Goal: Transaction & Acquisition: Purchase product/service

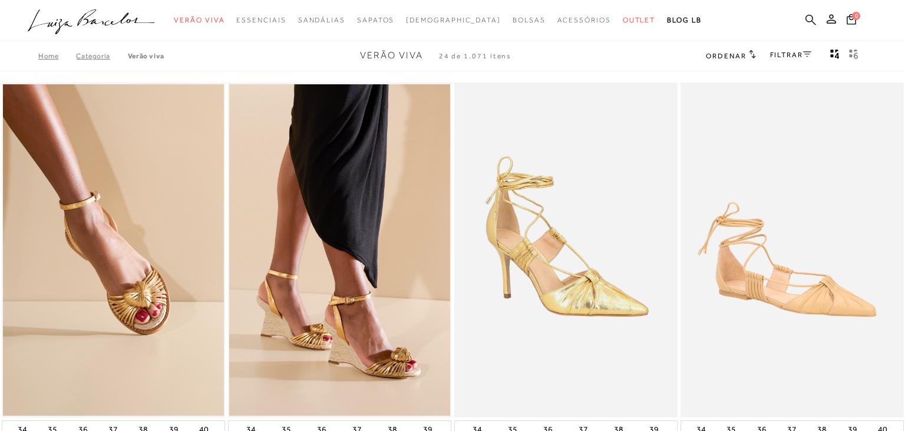
click at [816, 20] on icon at bounding box center [810, 19] width 11 height 11
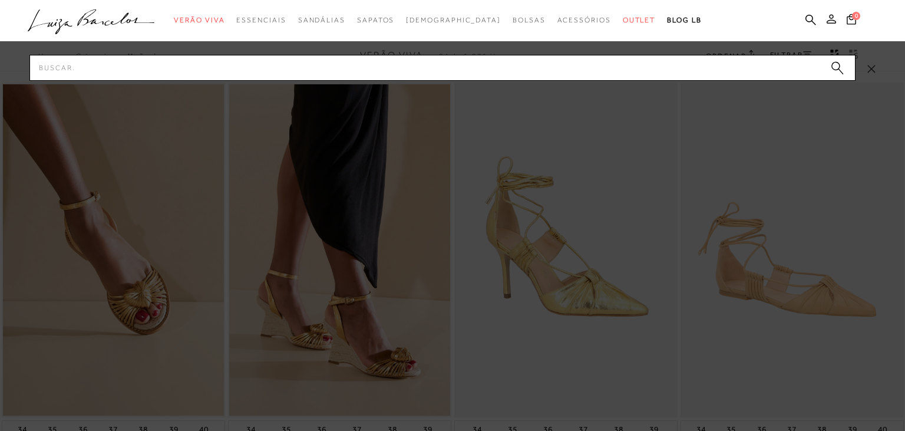
click at [834, 22] on icon at bounding box center [831, 18] width 9 height 9
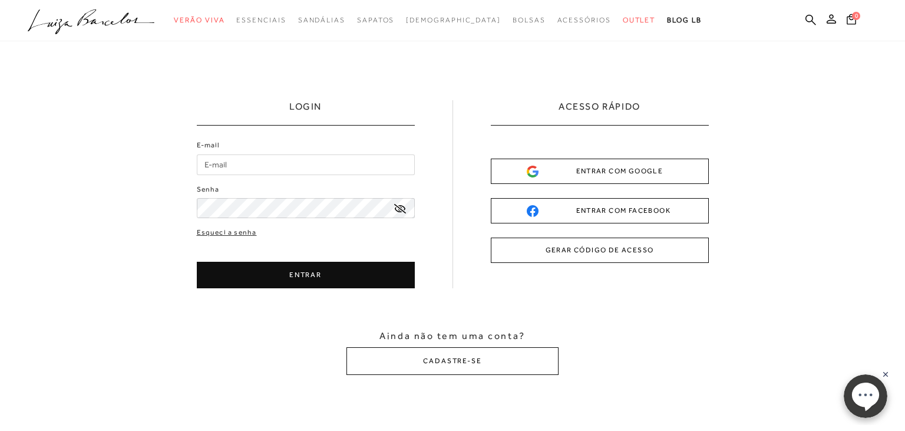
click at [303, 164] on input "E-mail" at bounding box center [306, 164] width 218 height 21
type input "[EMAIL_ADDRESS][DOMAIN_NAME]"
click at [200, 219] on div "E-mail [EMAIL_ADDRESS][DOMAIN_NAME] Senha Esqueci a senha ENTRAR" at bounding box center [306, 214] width 218 height 148
click at [221, 219] on div "E-mail [EMAIL_ADDRESS][DOMAIN_NAME] Senha Esqueci a senha ENTRAR" at bounding box center [306, 214] width 218 height 148
click at [292, 278] on button "ENTRAR" at bounding box center [306, 275] width 218 height 27
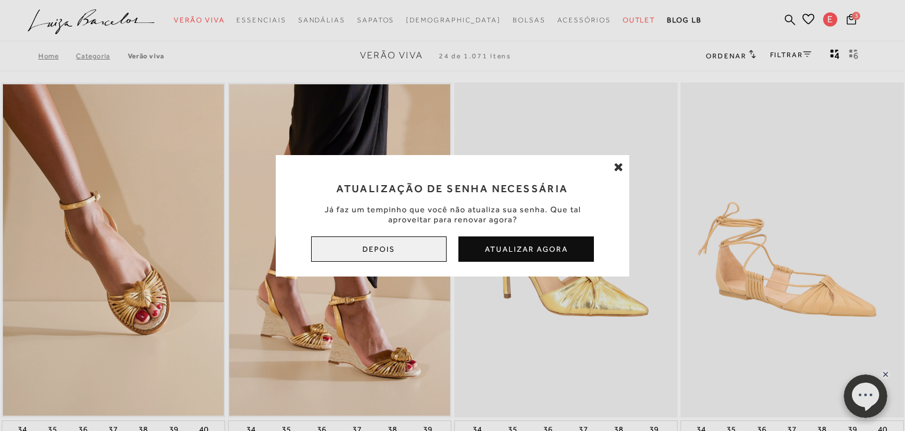
click at [345, 259] on button "Depois" at bounding box center [379, 248] width 136 height 25
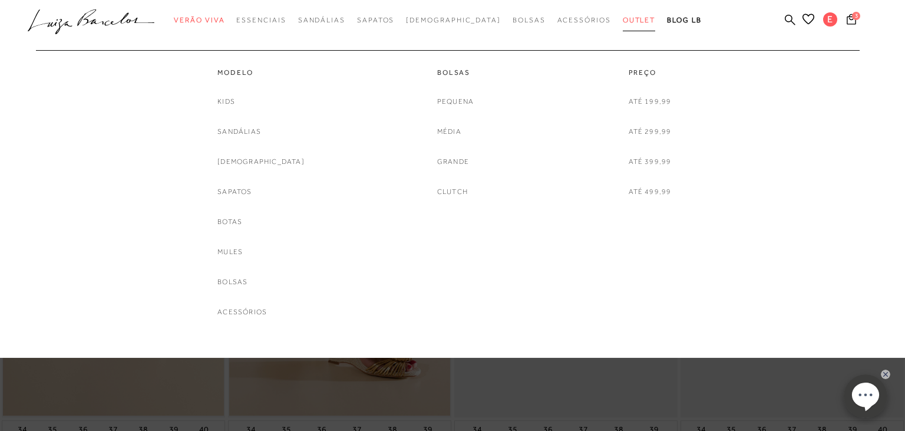
click at [623, 22] on span "Outlet" at bounding box center [639, 20] width 33 height 8
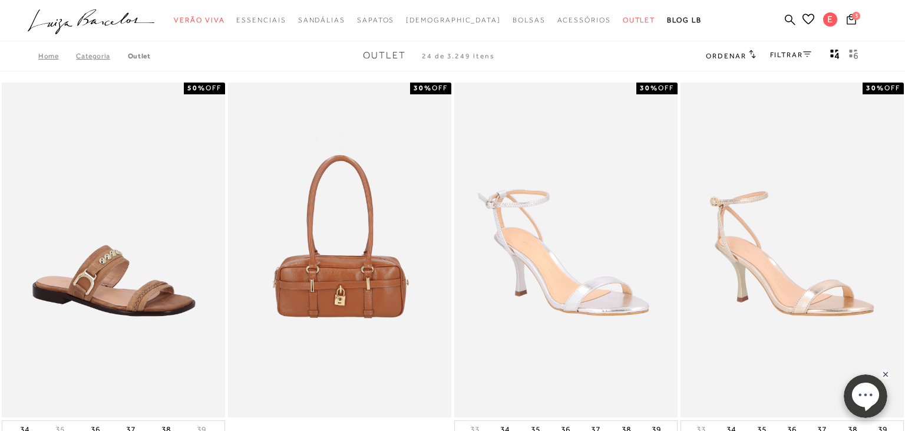
click at [774, 52] on link "FILTRAR" at bounding box center [790, 55] width 41 height 8
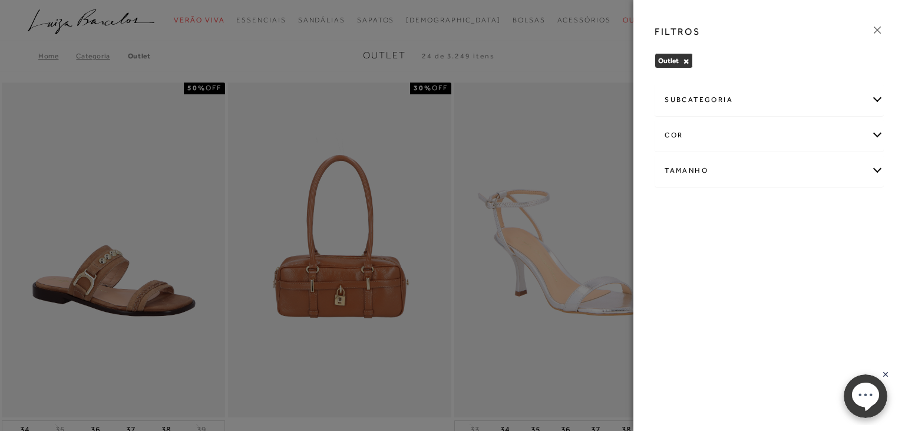
click at [704, 169] on div "Tamanho" at bounding box center [769, 170] width 228 height 31
click at [759, 277] on label "37" at bounding box center [755, 271] width 27 height 25
click at [751, 277] on input "37" at bounding box center [745, 273] width 12 height 12
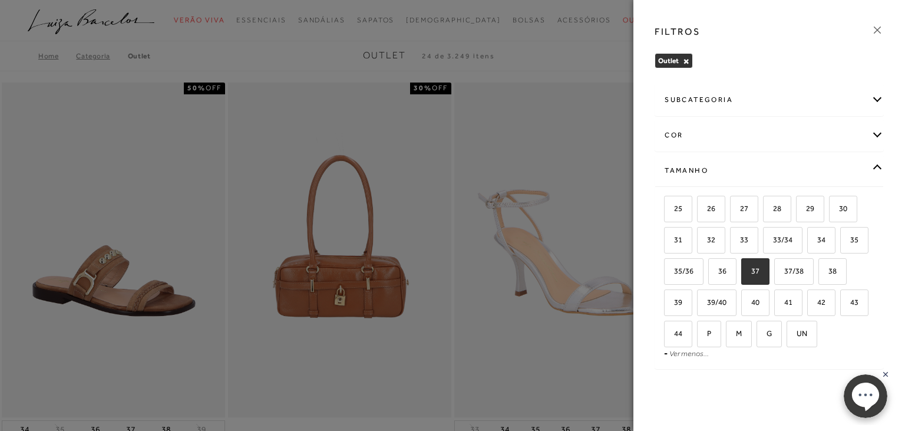
checkbox input "true"
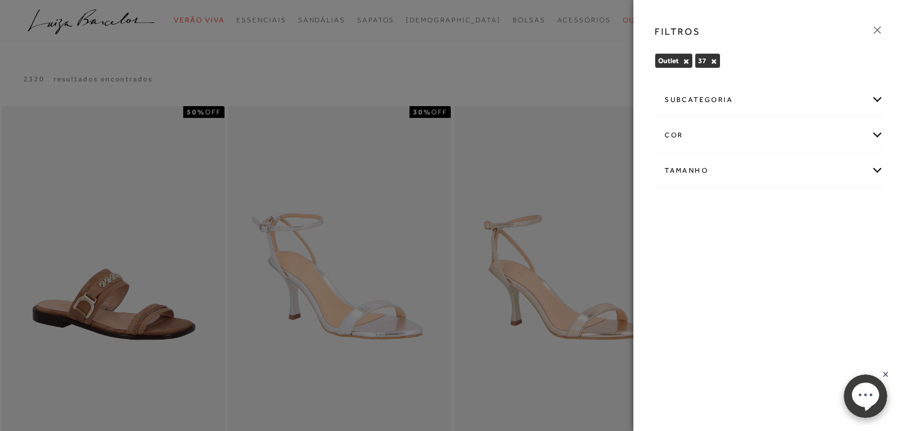
click at [878, 28] on icon at bounding box center [877, 30] width 13 height 13
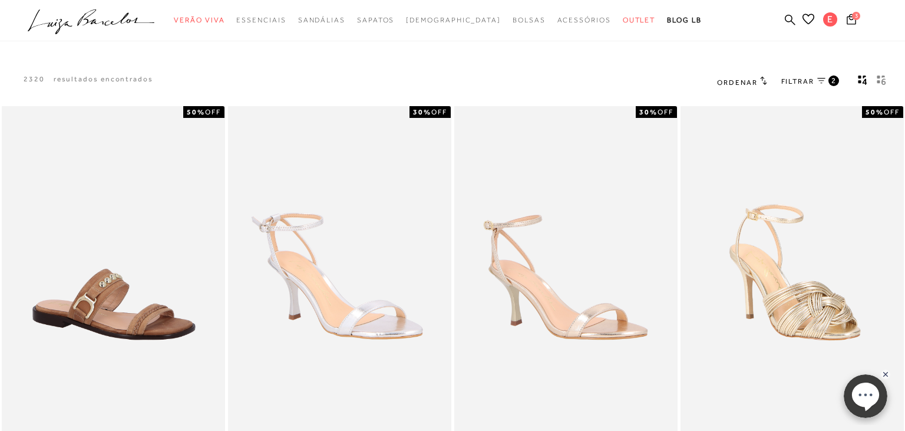
click at [881, 81] on icon "gridText6Desc" at bounding box center [881, 80] width 9 height 11
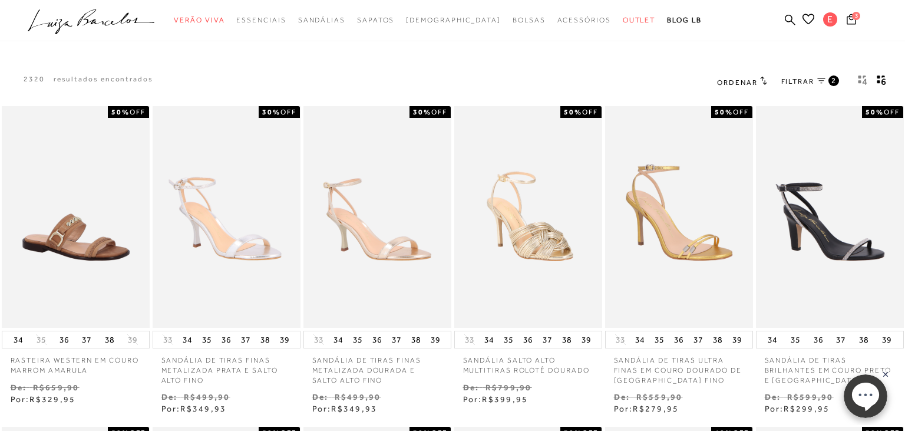
click at [753, 82] on span "Ordenar" at bounding box center [737, 82] width 40 height 8
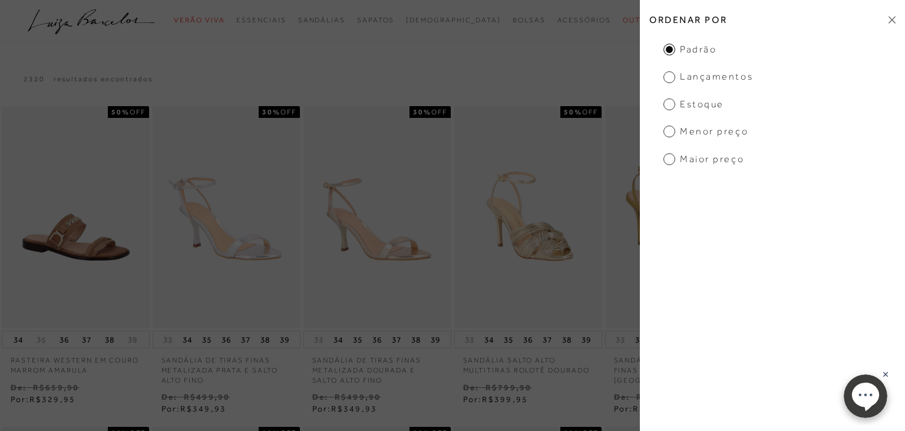
click at [725, 130] on span "Menor Preço" at bounding box center [705, 131] width 85 height 13
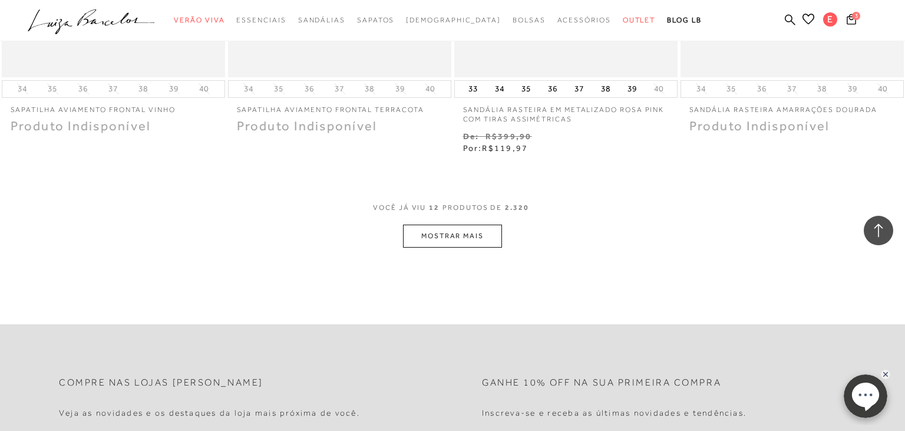
scroll to position [1222, 0]
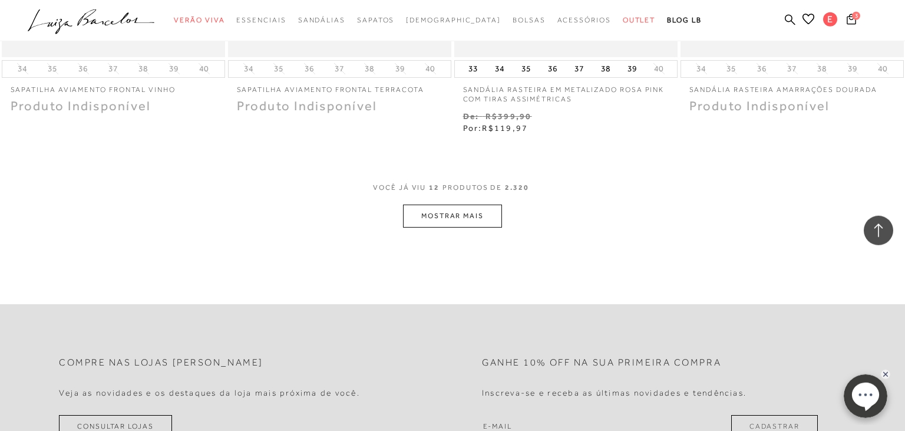
click at [477, 214] on button "MOSTRAR MAIS" at bounding box center [452, 215] width 99 height 23
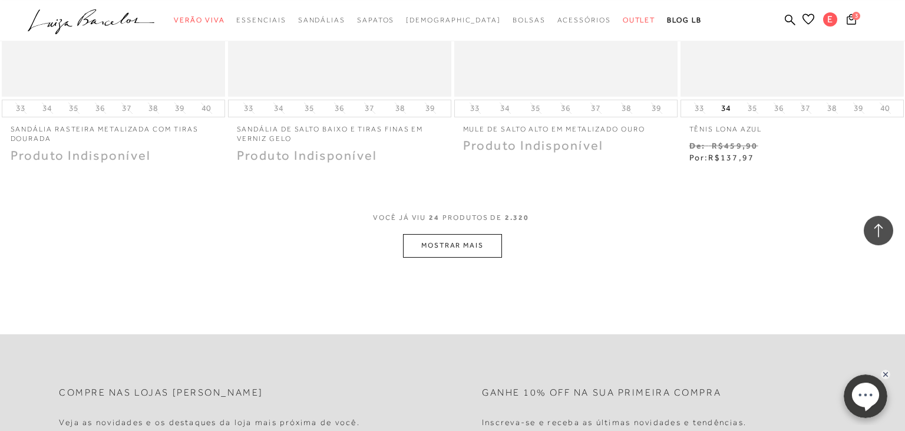
scroll to position [2449, 0]
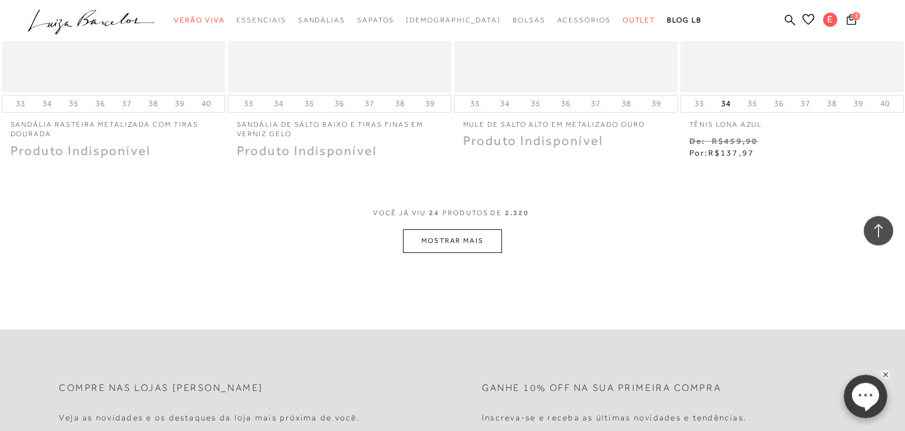
click at [474, 240] on button "MOSTRAR MAIS" at bounding box center [452, 240] width 99 height 23
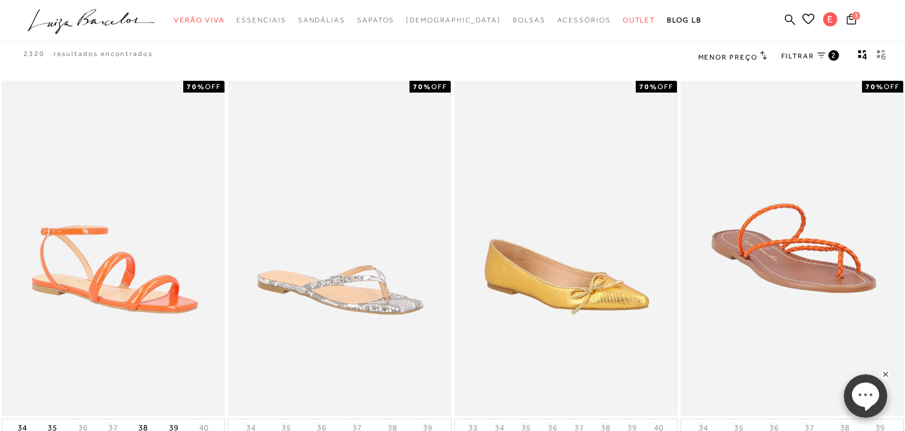
scroll to position [0, 0]
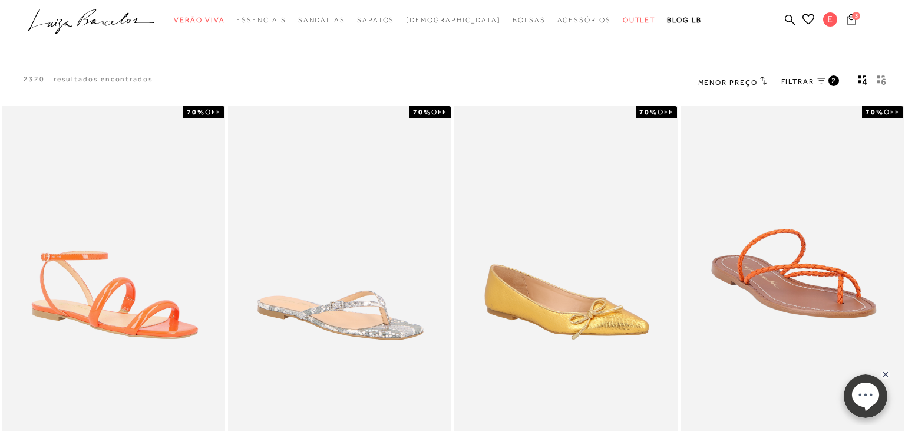
click at [746, 80] on span "Menor Preço" at bounding box center [728, 82] width 60 height 8
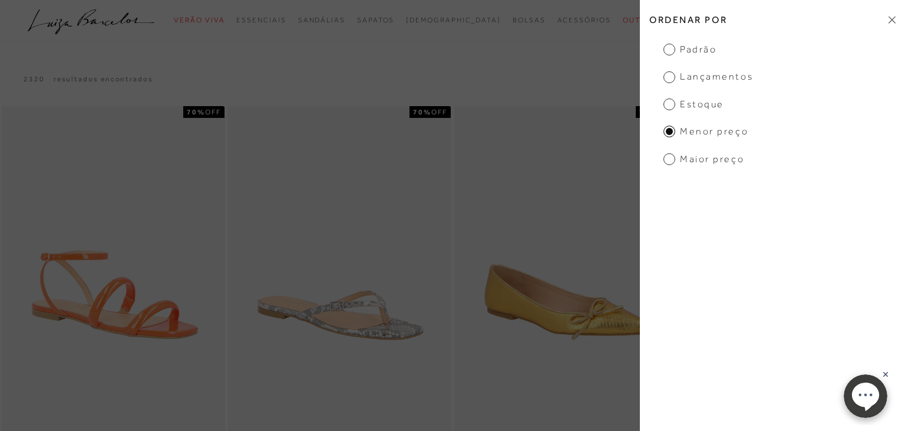
click at [696, 106] on span "Estoque" at bounding box center [693, 104] width 61 height 13
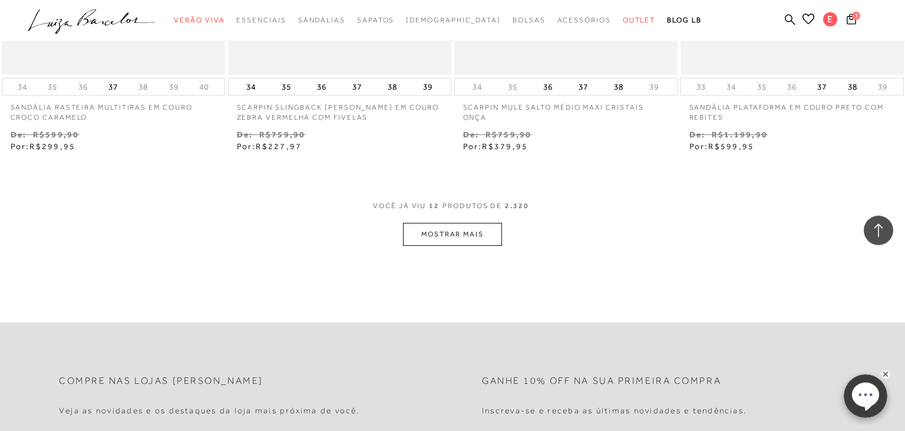
scroll to position [1214, 0]
click at [475, 243] on button "MOSTRAR MAIS" at bounding box center [452, 234] width 99 height 23
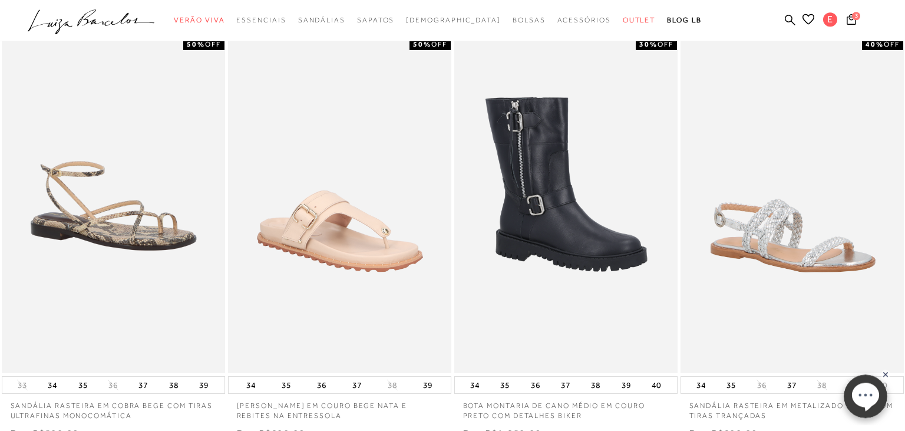
scroll to position [0, 0]
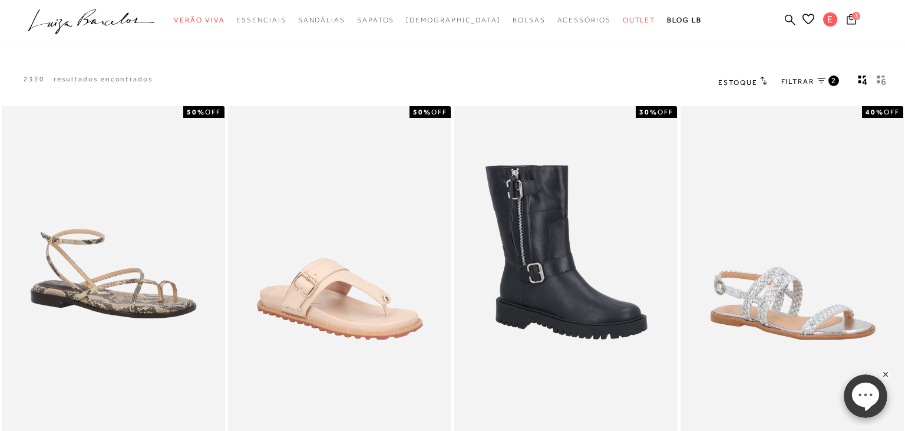
click at [883, 78] on icon "gridText6Desc" at bounding box center [881, 80] width 9 height 11
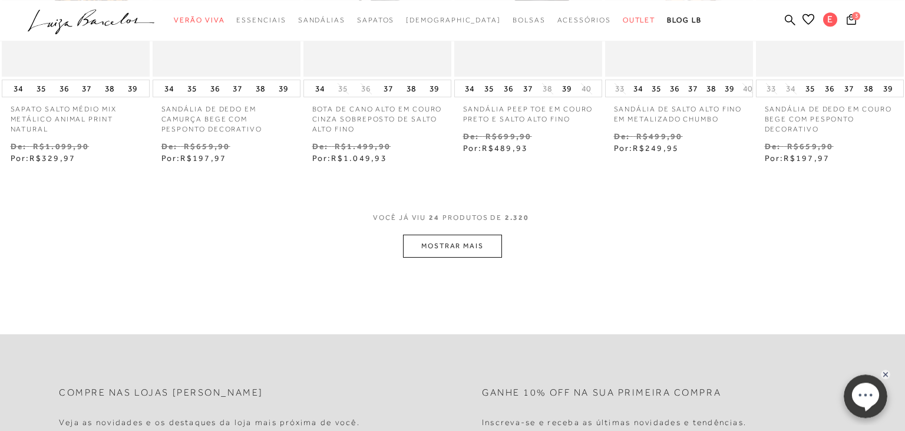
scroll to position [573, 0]
click at [458, 246] on button "MOSTRAR MAIS" at bounding box center [452, 244] width 99 height 23
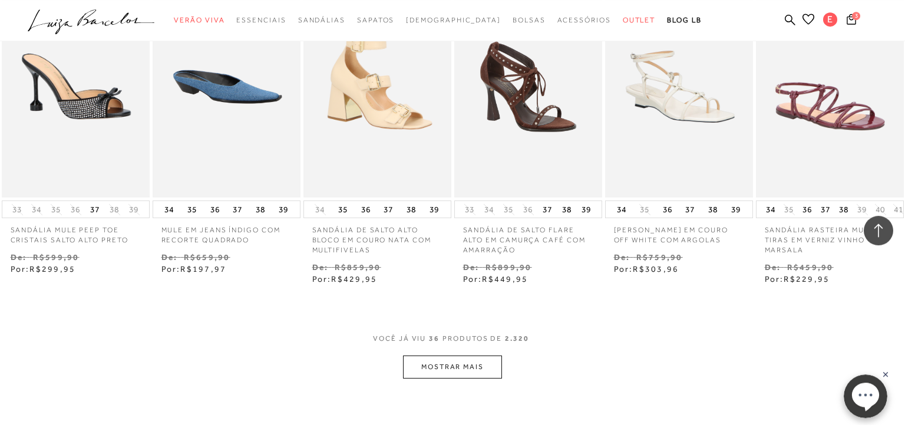
scroll to position [1179, 0]
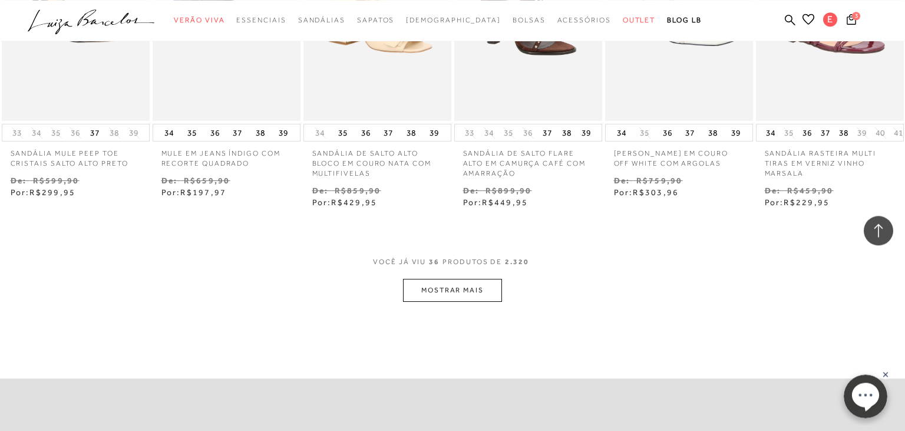
click at [473, 283] on button "MOSTRAR MAIS" at bounding box center [452, 290] width 99 height 23
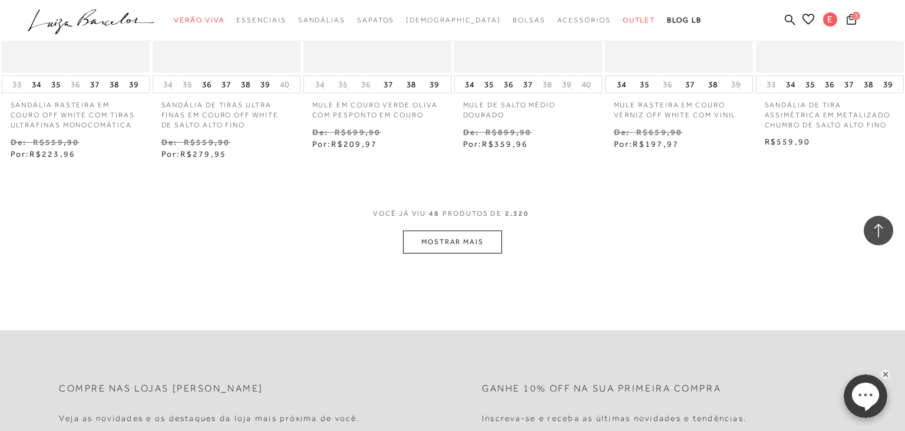
scroll to position [1876, 0]
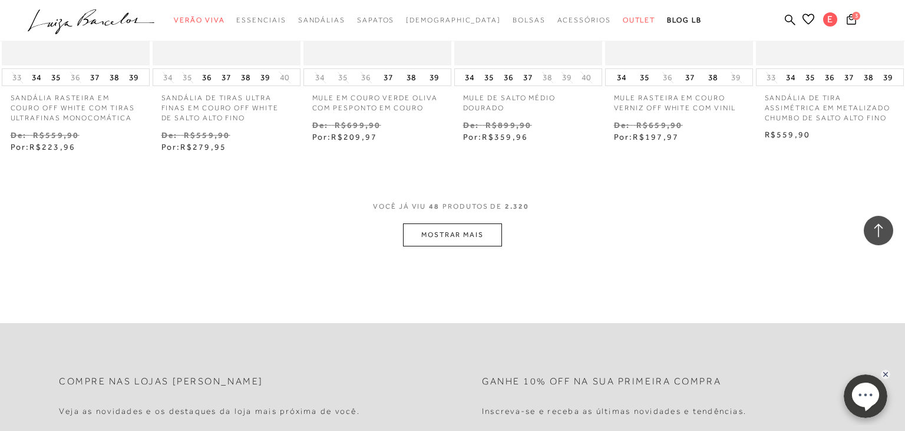
click at [441, 239] on button "MOSTRAR MAIS" at bounding box center [452, 234] width 99 height 23
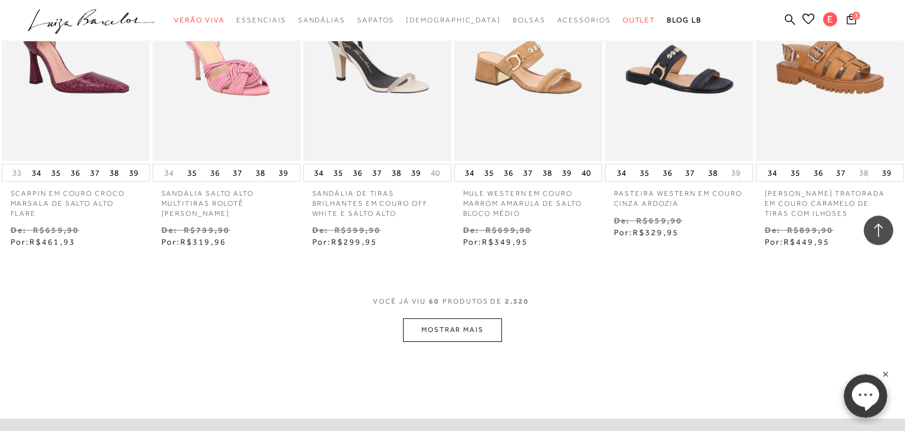
scroll to position [2436, 0]
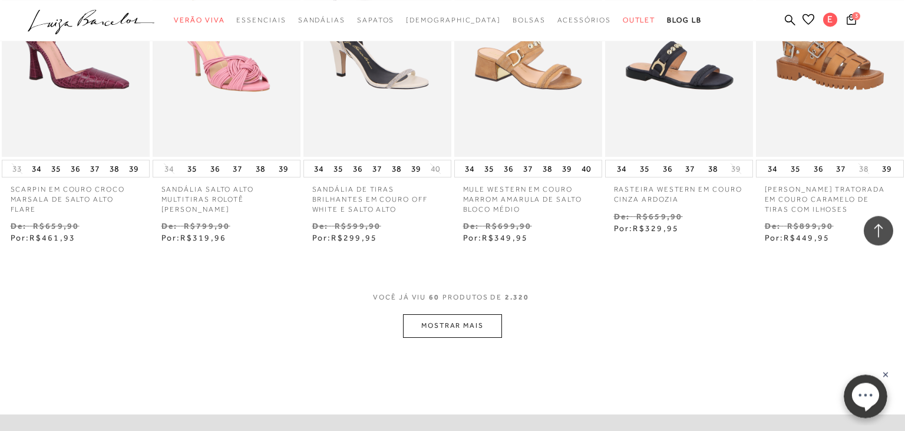
click at [458, 325] on button "MOSTRAR MAIS" at bounding box center [452, 325] width 99 height 23
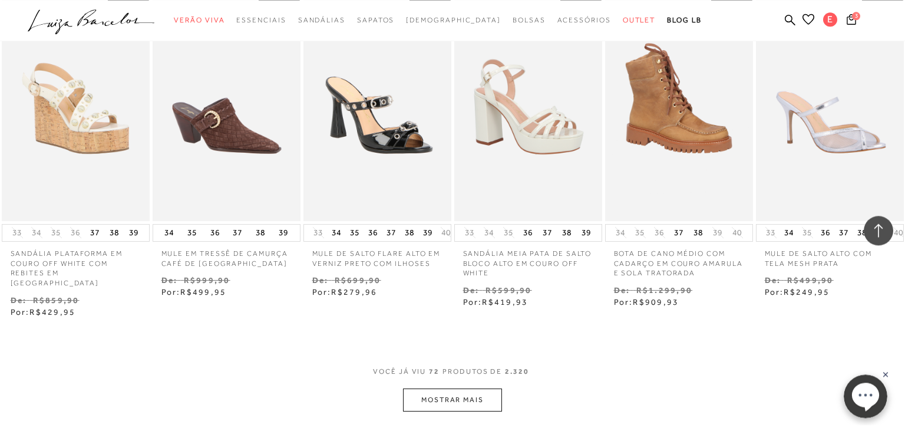
scroll to position [3050, 0]
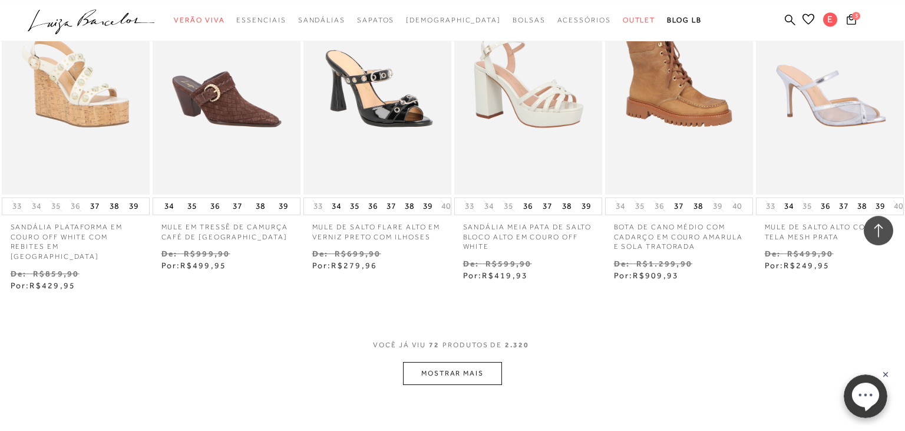
click at [458, 362] on button "MOSTRAR MAIS" at bounding box center [452, 373] width 99 height 23
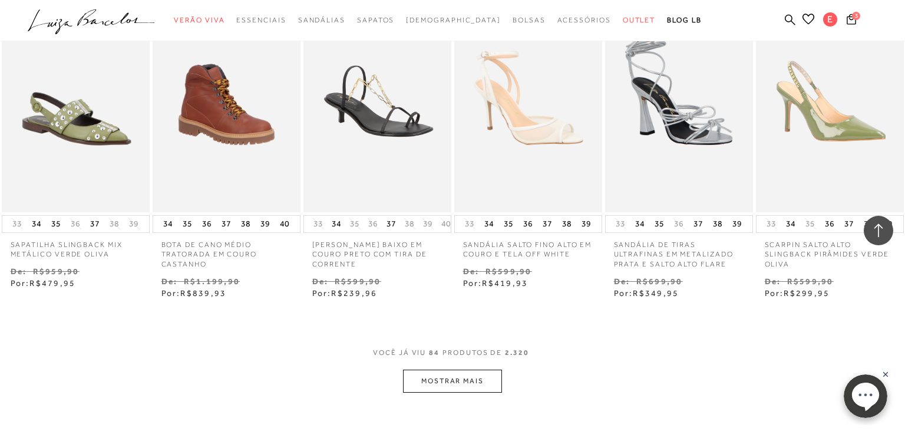
scroll to position [3685, 0]
click at [470, 369] on button "MOSTRAR MAIS" at bounding box center [452, 380] width 99 height 23
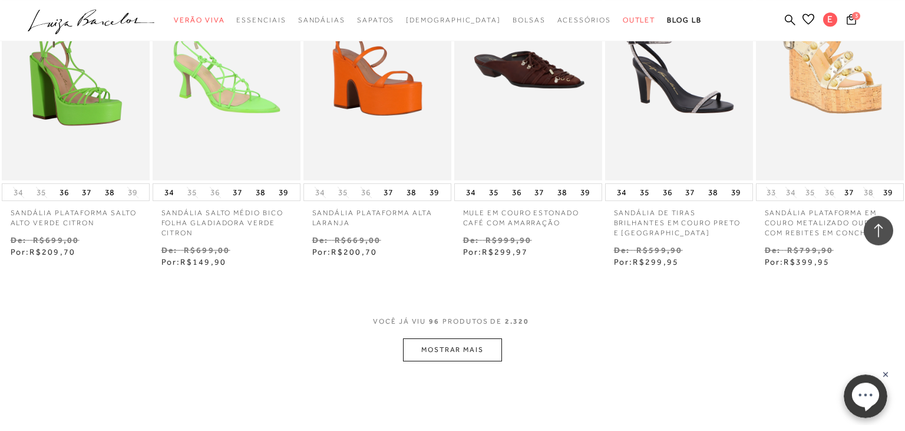
scroll to position [4368, 0]
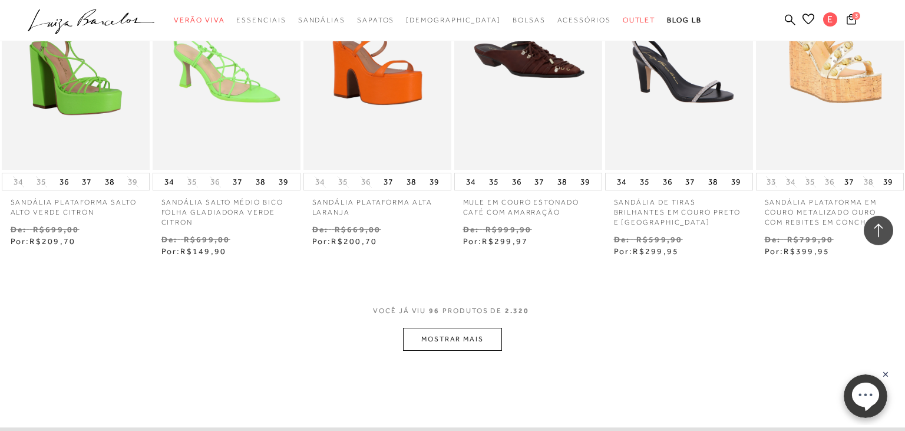
click at [451, 328] on button "MOSTRAR MAIS" at bounding box center [452, 339] width 99 height 23
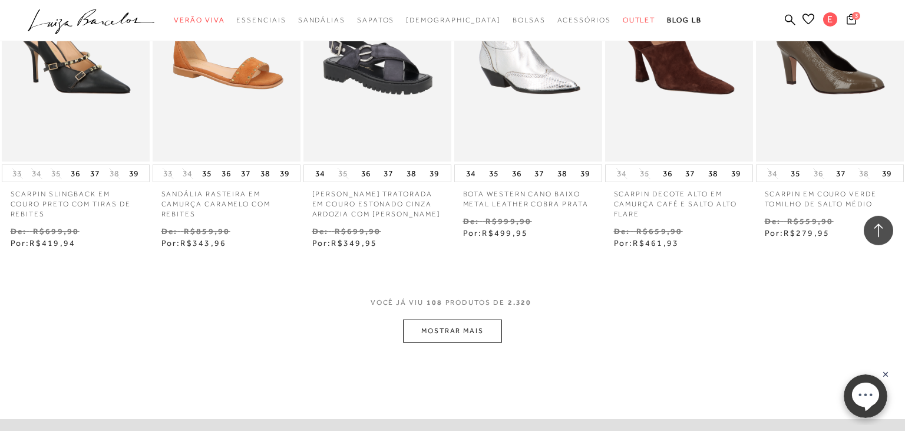
scroll to position [5029, 0]
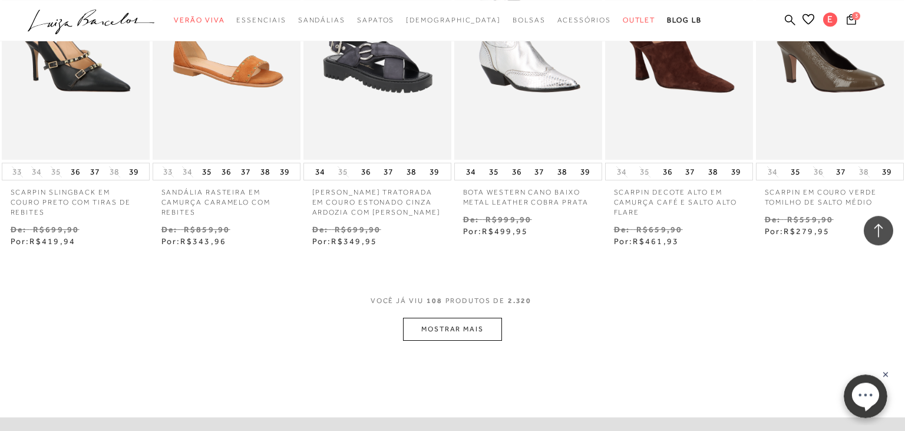
click at [430, 318] on button "MOSTRAR MAIS" at bounding box center [452, 329] width 99 height 23
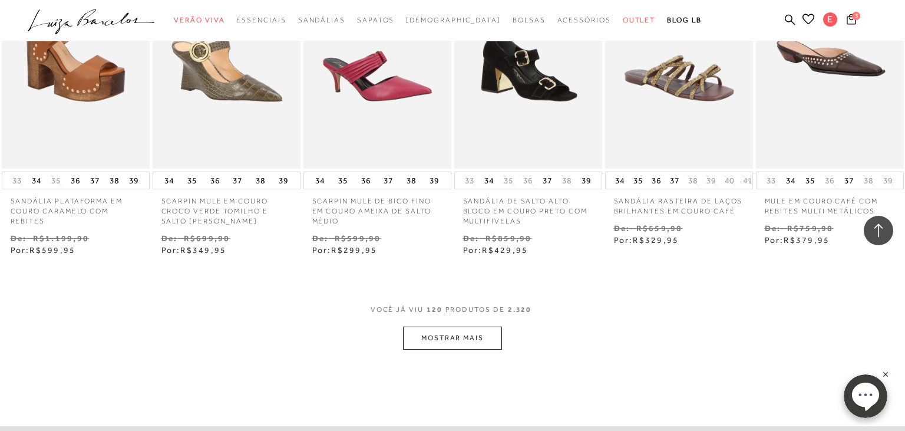
scroll to position [5666, 0]
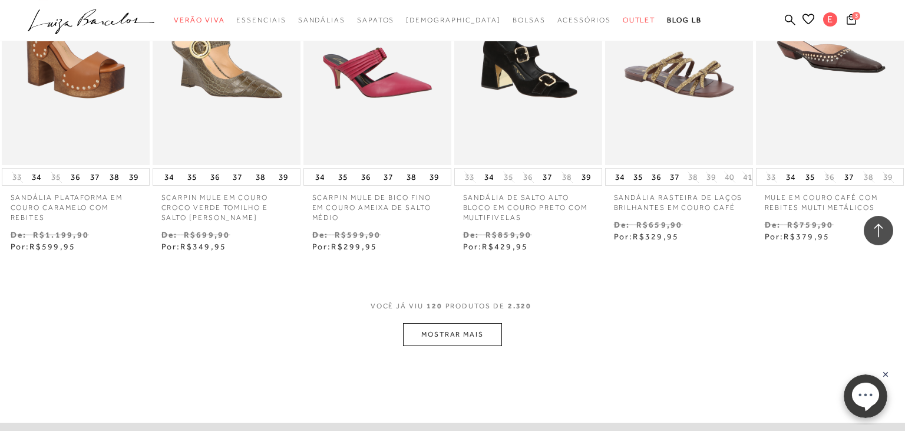
click at [425, 323] on button "MOSTRAR MAIS" at bounding box center [452, 334] width 99 height 23
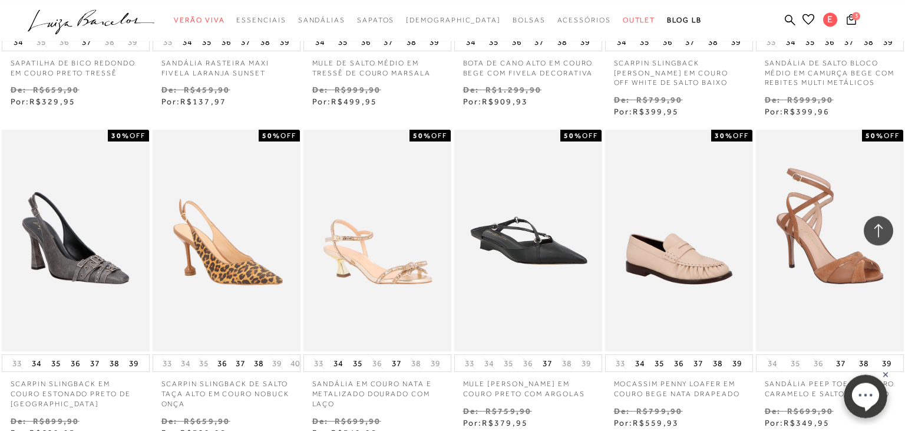
scroll to position [6294, 0]
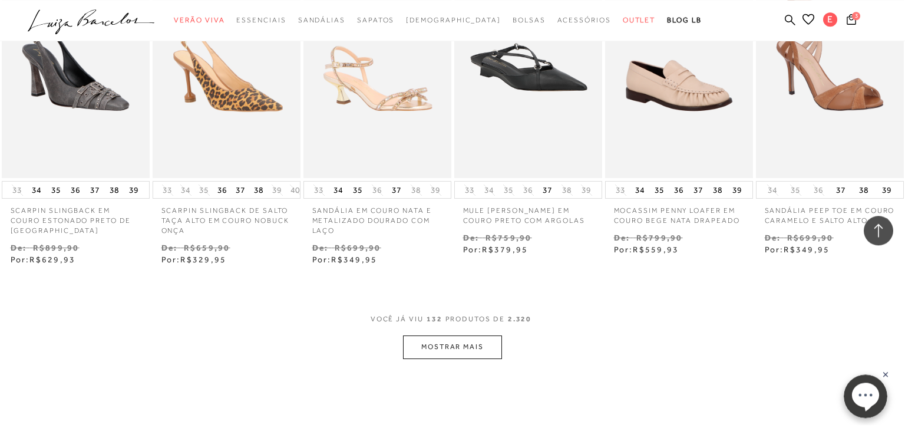
click at [431, 335] on button "MOSTRAR MAIS" at bounding box center [452, 346] width 99 height 23
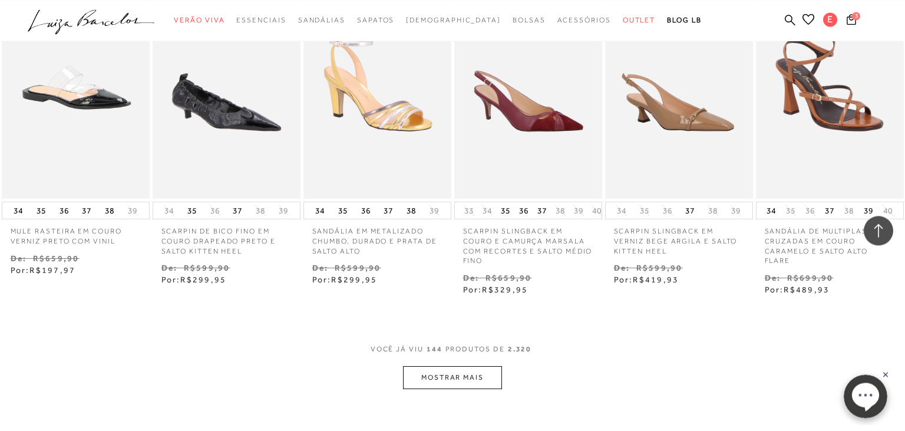
scroll to position [6935, 0]
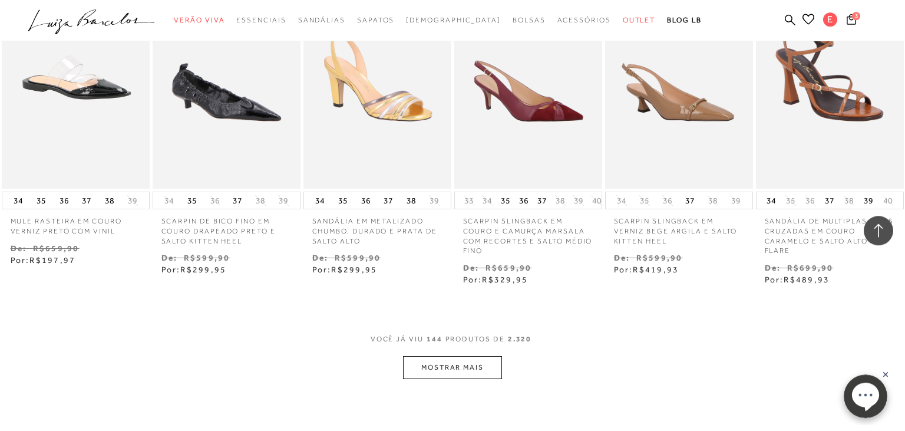
click at [430, 356] on button "MOSTRAR MAIS" at bounding box center [452, 367] width 99 height 23
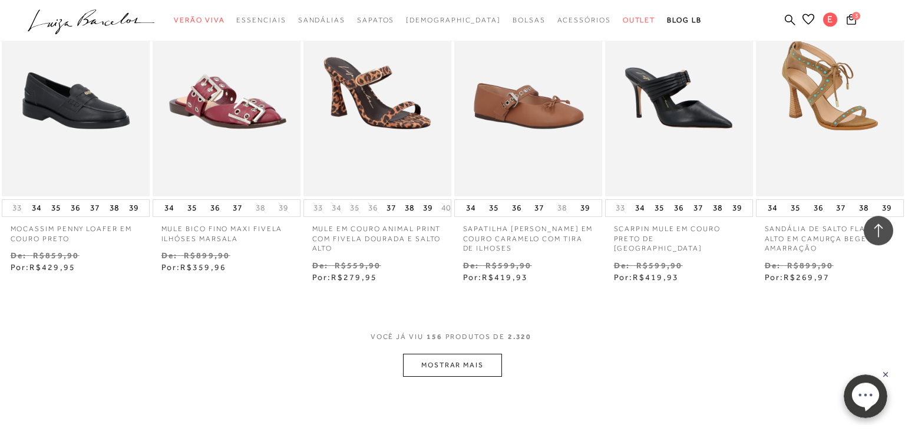
scroll to position [7579, 0]
click at [425, 354] on button "MOSTRAR MAIS" at bounding box center [452, 365] width 99 height 23
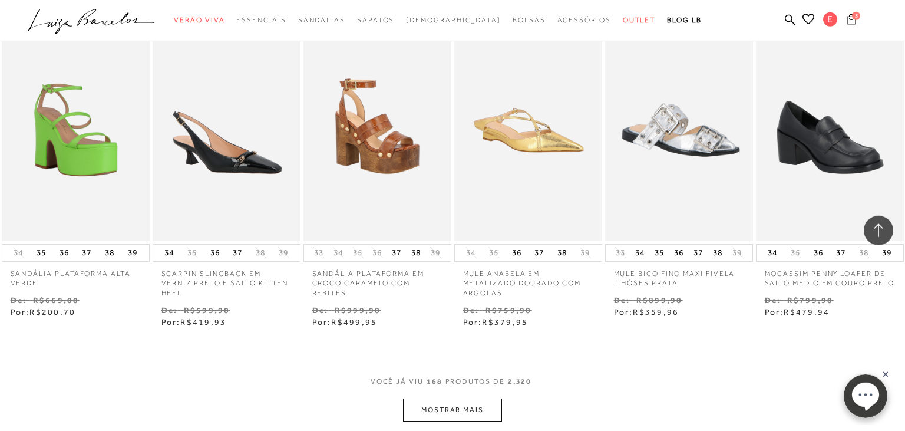
scroll to position [8239, 0]
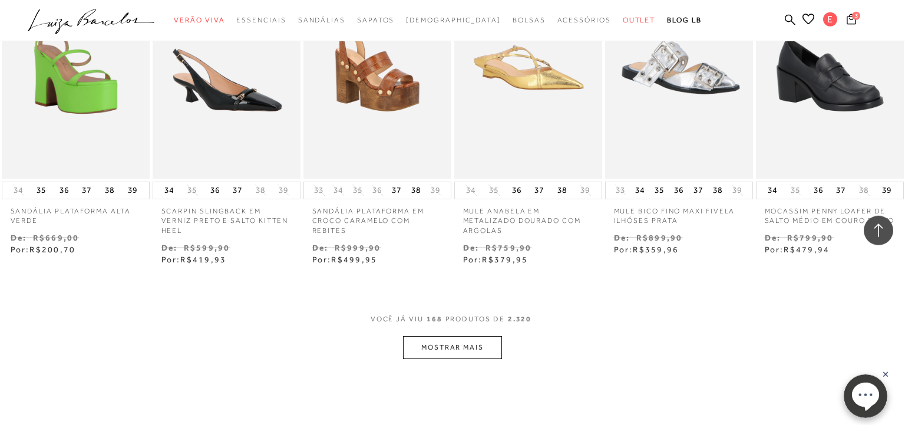
click at [432, 336] on button "MOSTRAR MAIS" at bounding box center [452, 347] width 99 height 23
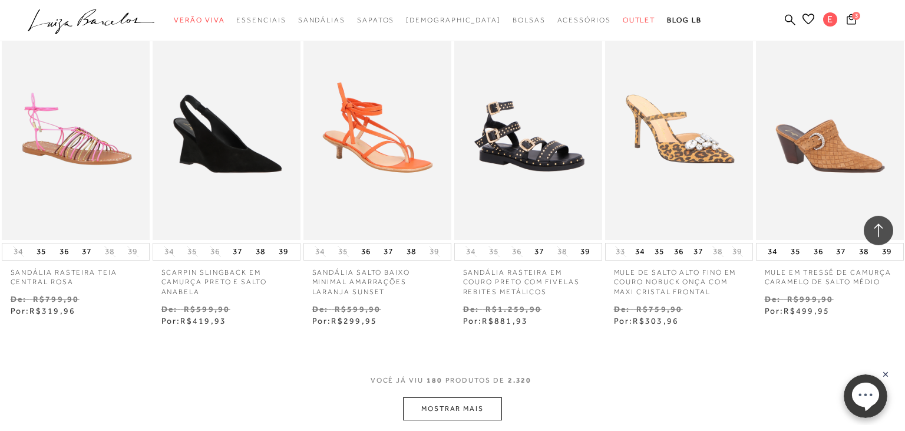
scroll to position [8825, 0]
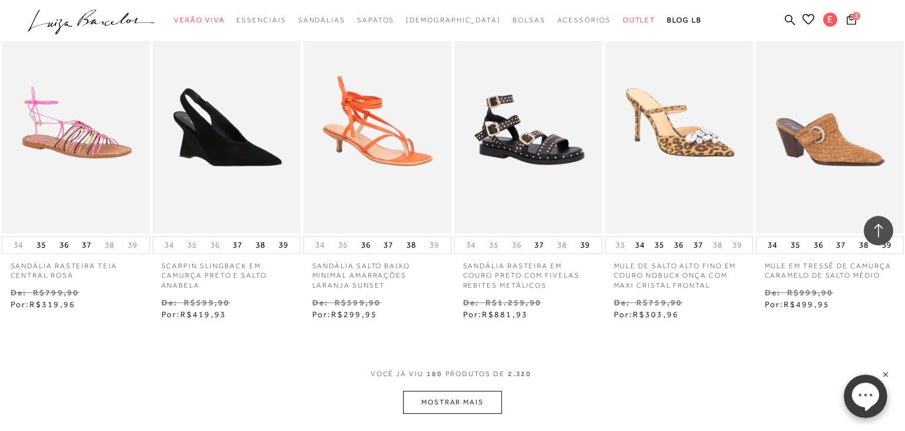
click at [425, 391] on button "MOSTRAR MAIS" at bounding box center [452, 402] width 99 height 23
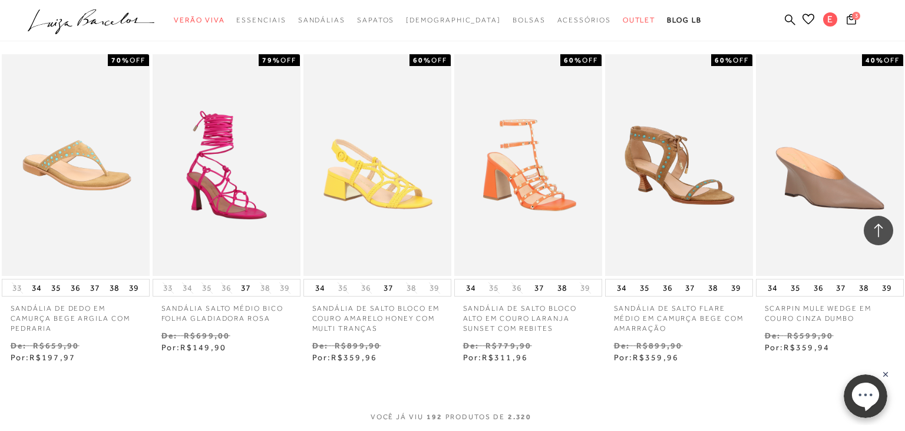
scroll to position [9484, 0]
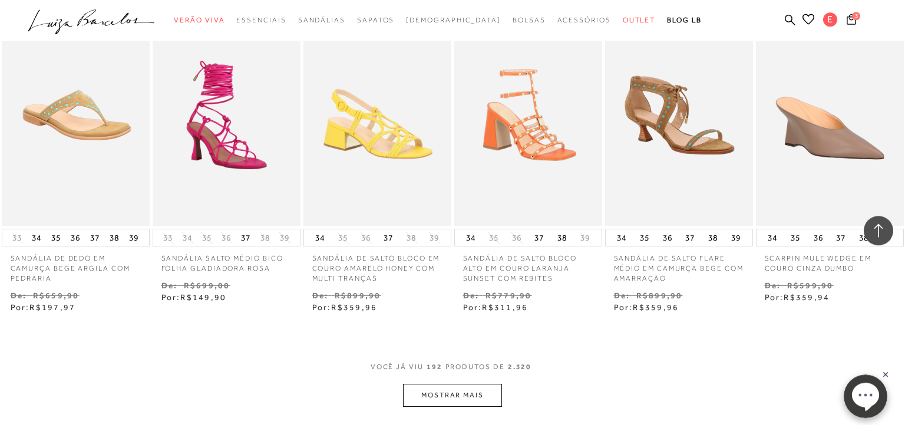
click at [430, 384] on button "MOSTRAR MAIS" at bounding box center [452, 395] width 99 height 23
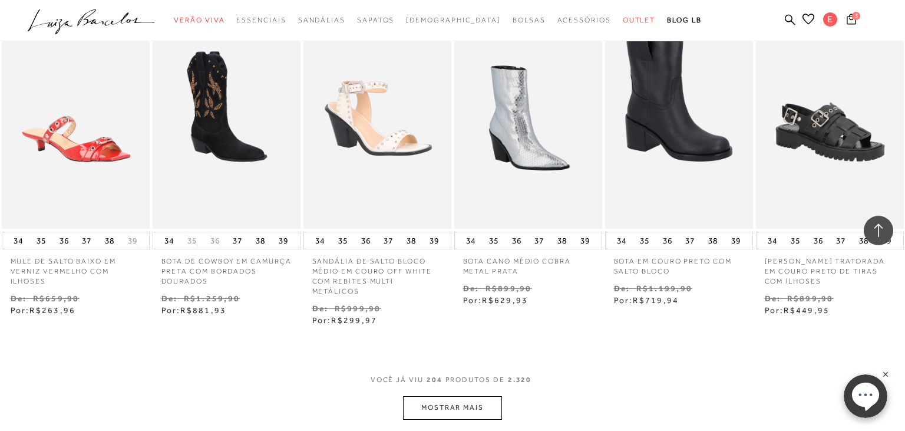
scroll to position [10124, 0]
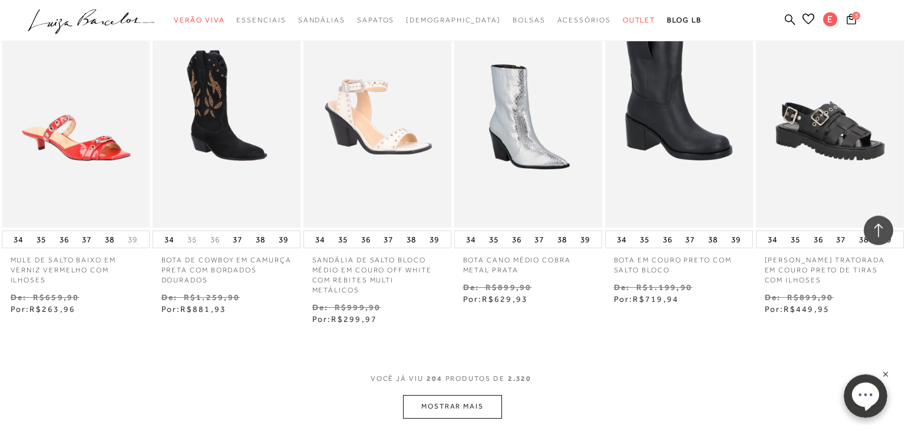
click at [432, 395] on button "MOSTRAR MAIS" at bounding box center [452, 406] width 99 height 23
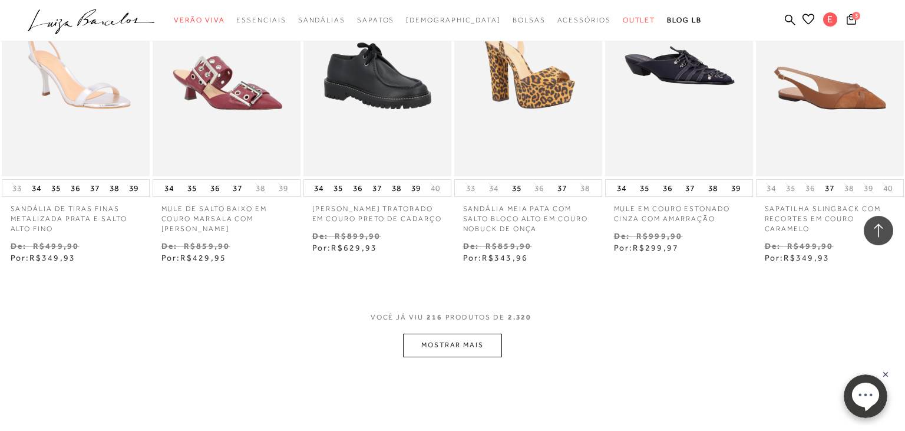
scroll to position [10840, 0]
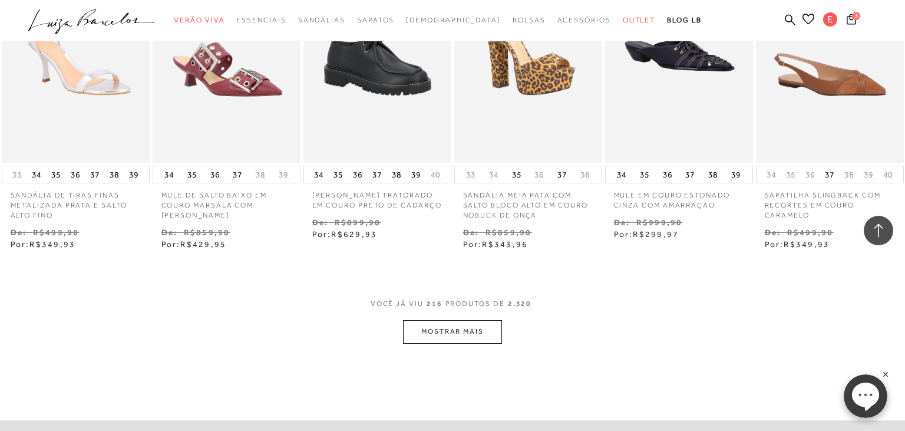
click at [433, 320] on button "MOSTRAR MAIS" at bounding box center [452, 331] width 99 height 23
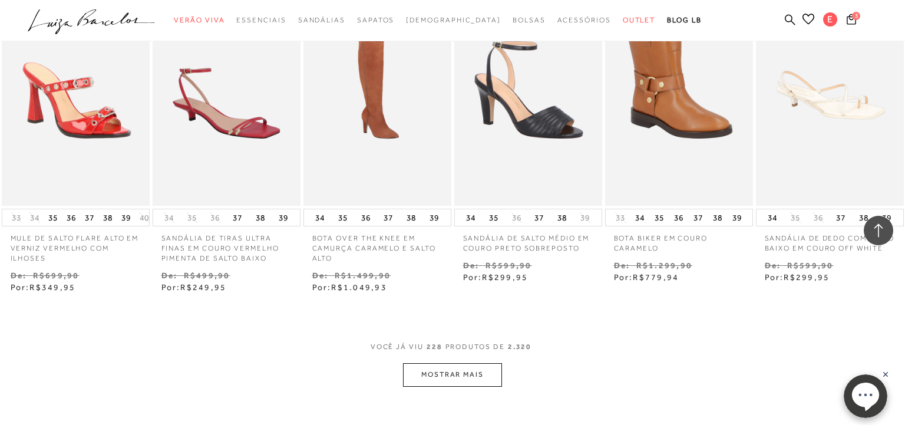
scroll to position [11475, 0]
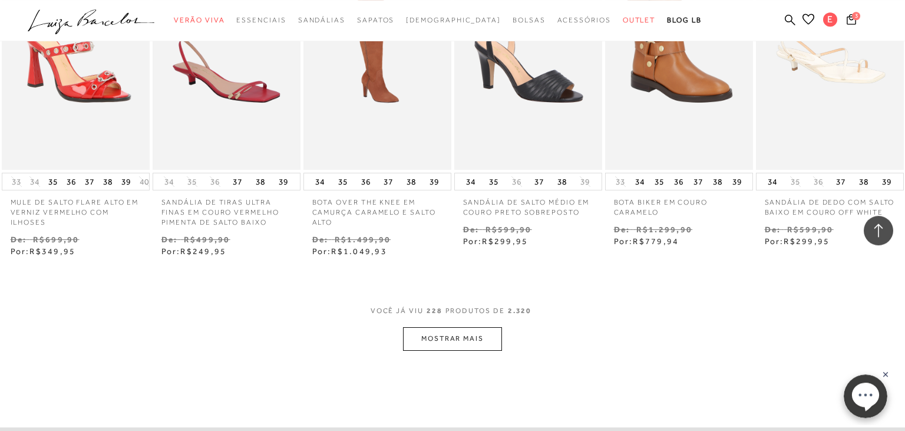
click at [433, 327] on button "MOSTRAR MAIS" at bounding box center [452, 338] width 99 height 23
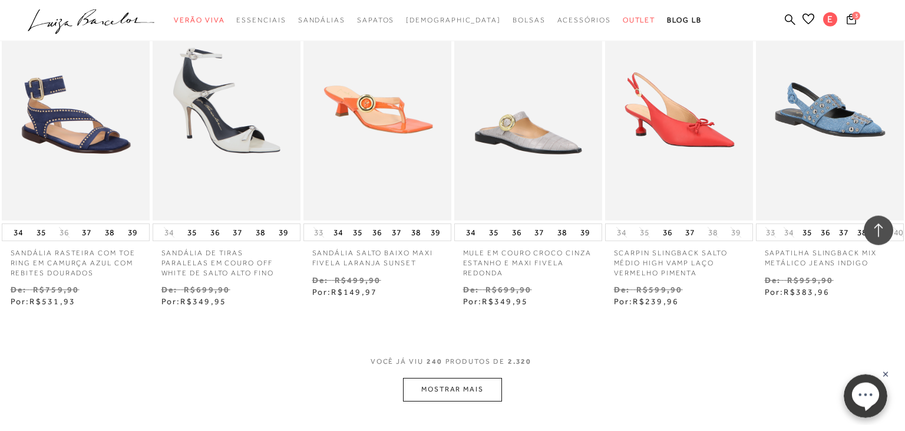
scroll to position [12067, 0]
click at [463, 377] on button "MOSTRAR MAIS" at bounding box center [452, 388] width 99 height 23
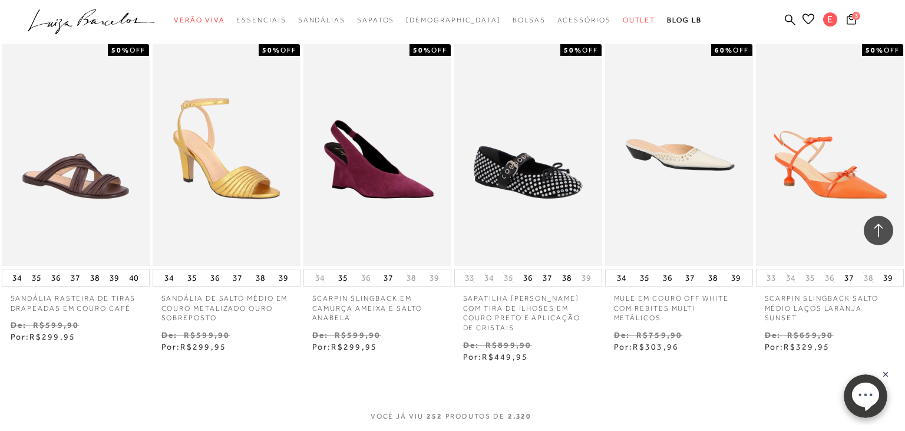
scroll to position [12673, 0]
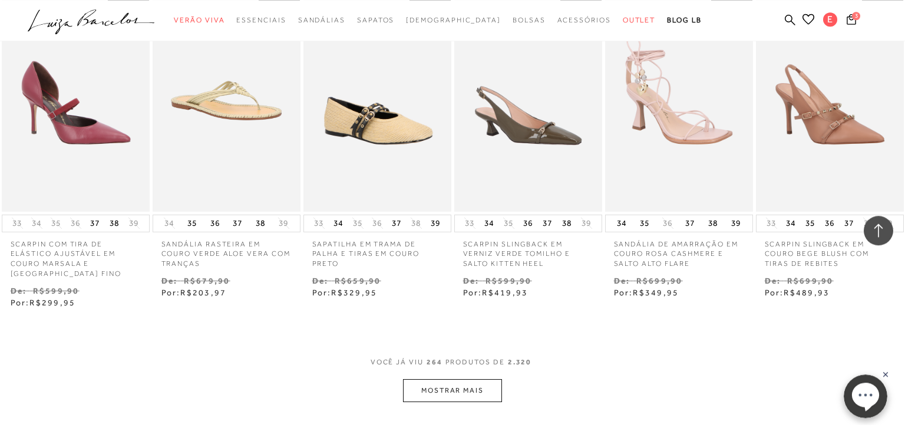
scroll to position [13379, 0]
click at [439, 378] on button "MOSTRAR MAIS" at bounding box center [452, 389] width 99 height 23
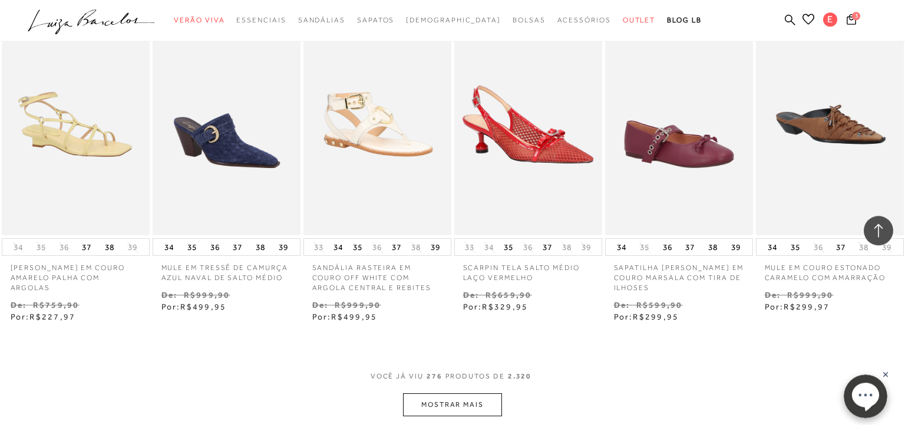
scroll to position [14015, 0]
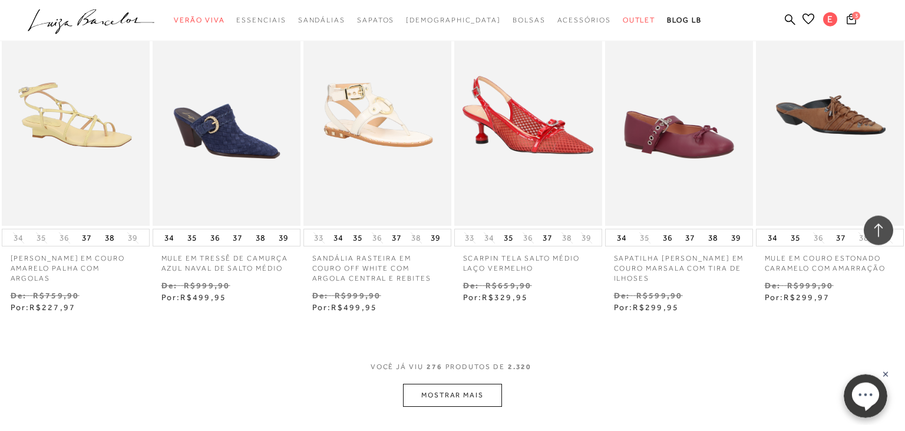
click at [439, 384] on button "MOSTRAR MAIS" at bounding box center [452, 395] width 99 height 23
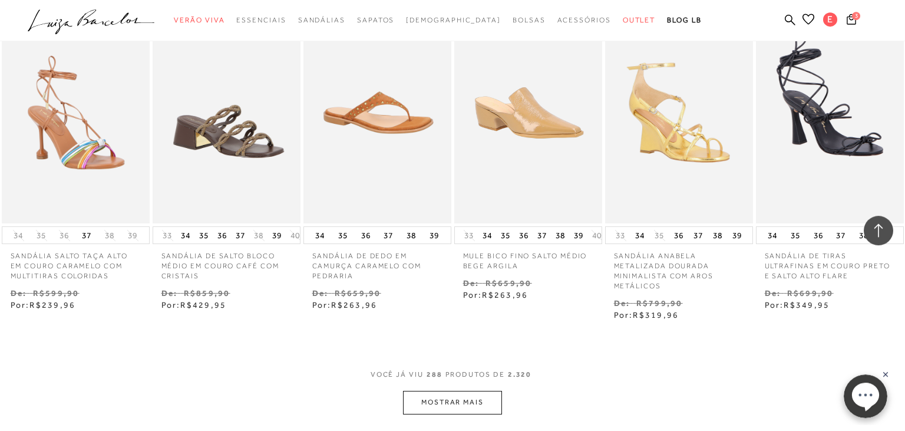
scroll to position [14659, 0]
click at [437, 391] on button "MOSTRAR MAIS" at bounding box center [452, 402] width 99 height 23
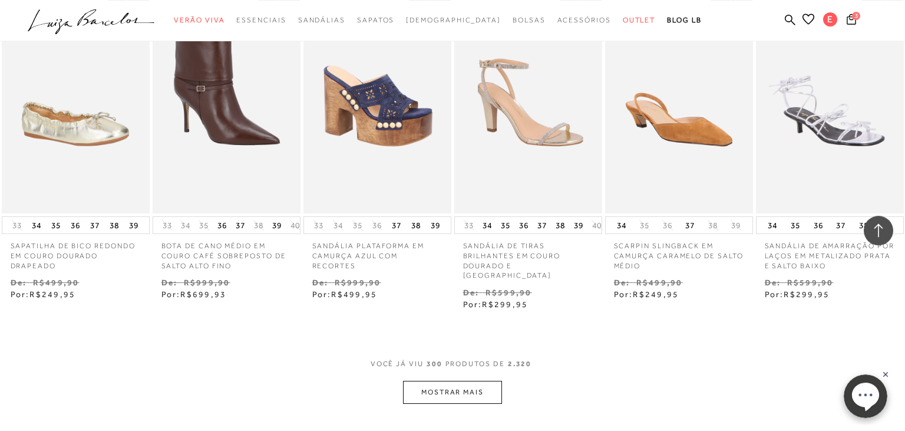
scroll to position [15371, 0]
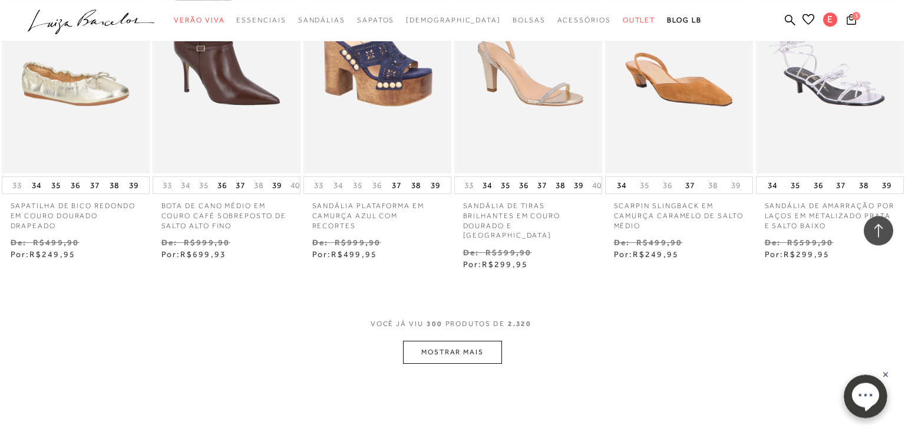
click at [423, 341] on button "MOSTRAR MAIS" at bounding box center [452, 352] width 99 height 23
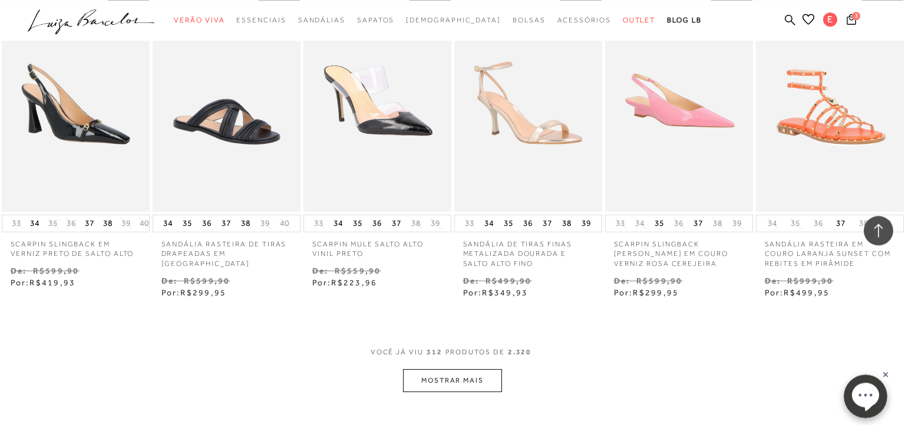
scroll to position [15985, 0]
click at [429, 368] on button "MOSTRAR MAIS" at bounding box center [452, 379] width 99 height 23
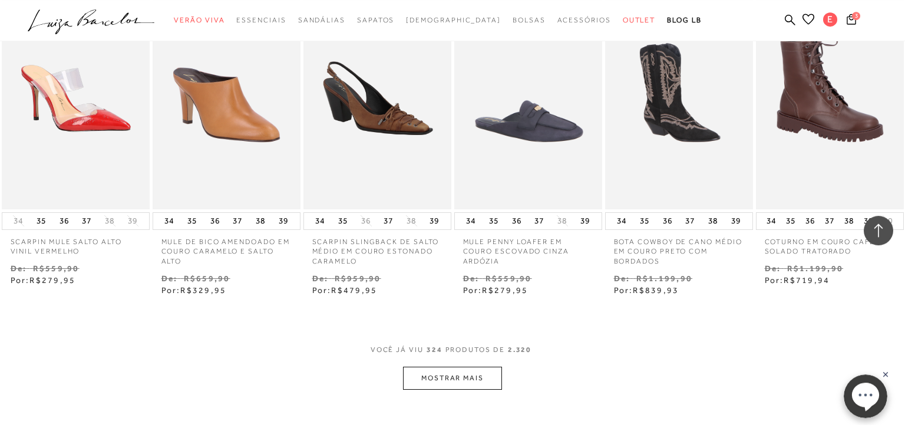
scroll to position [16631, 0]
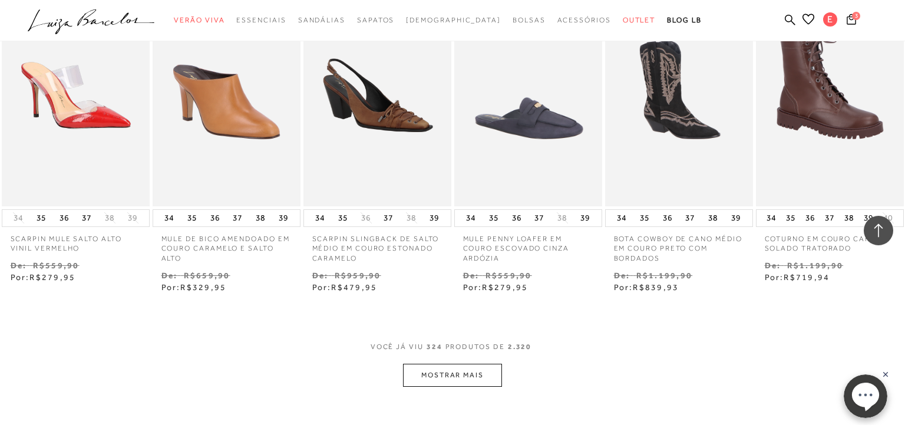
click at [429, 364] on button "MOSTRAR MAIS" at bounding box center [452, 375] width 99 height 23
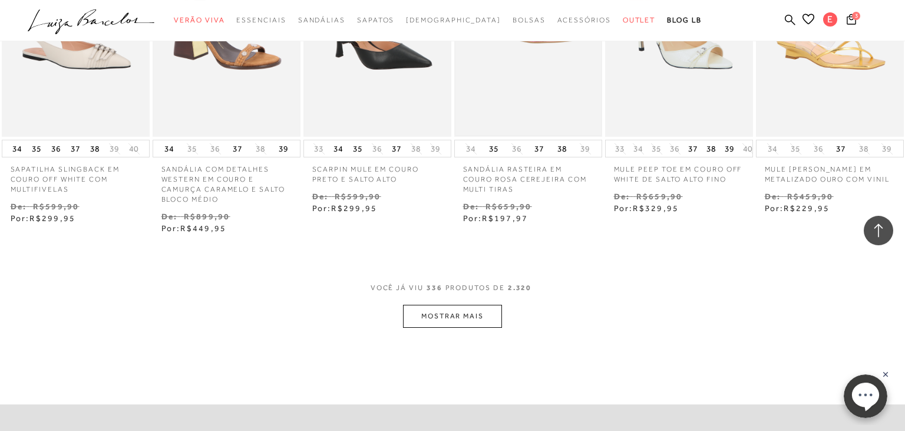
scroll to position [17362, 0]
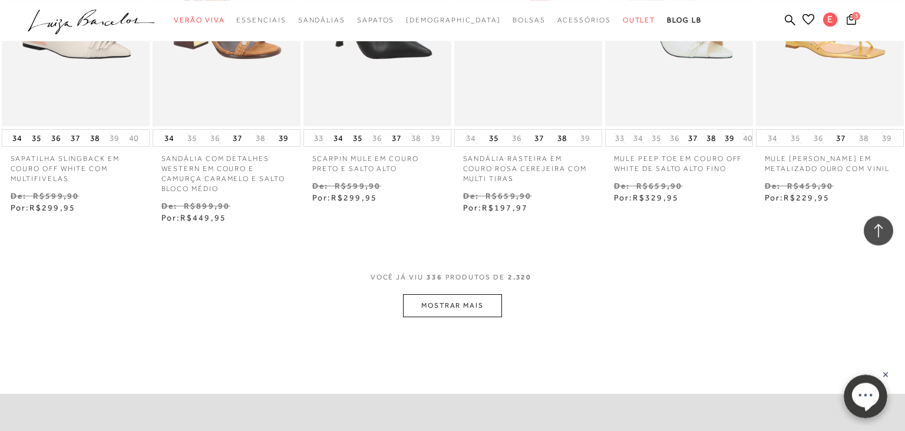
click at [473, 294] on button "MOSTRAR MAIS" at bounding box center [452, 305] width 99 height 23
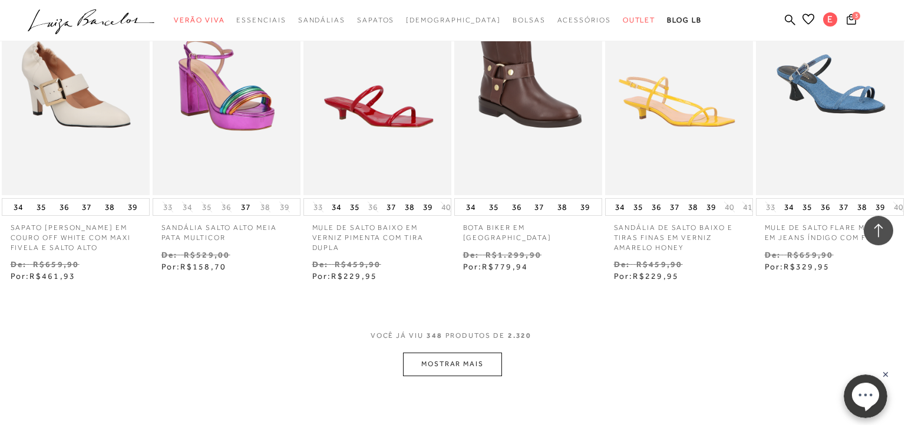
scroll to position [17958, 0]
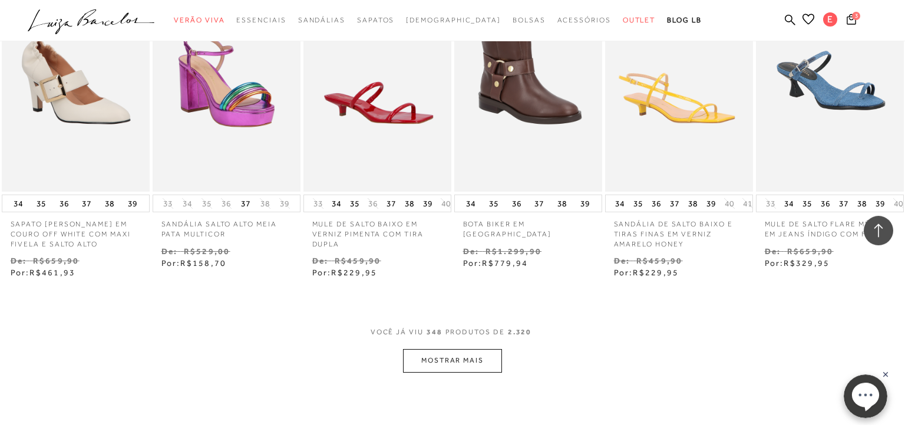
click at [468, 349] on button "MOSTRAR MAIS" at bounding box center [452, 360] width 99 height 23
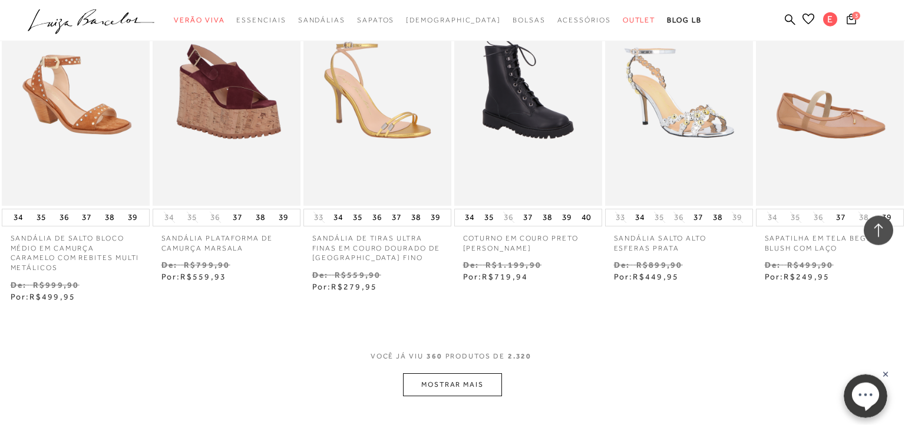
scroll to position [18602, 0]
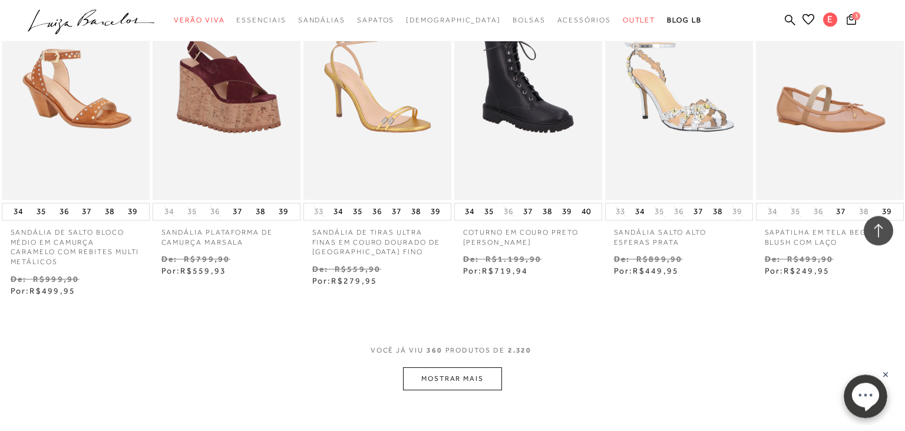
click at [463, 367] on button "MOSTRAR MAIS" at bounding box center [452, 378] width 99 height 23
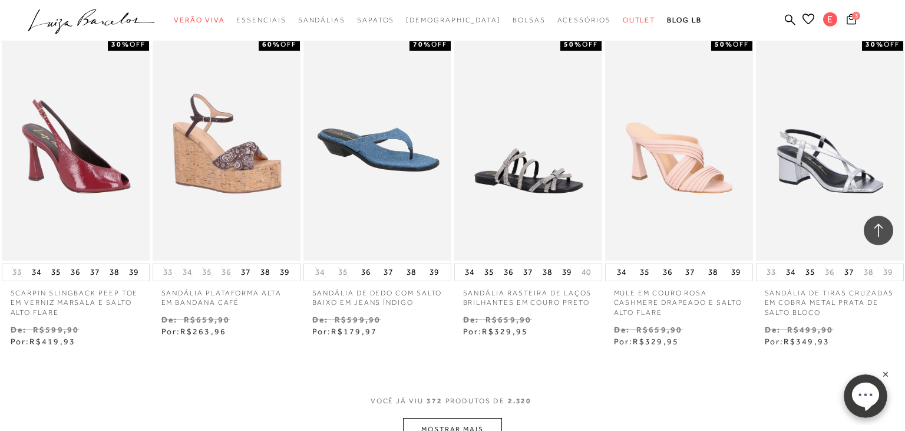
scroll to position [19195, 0]
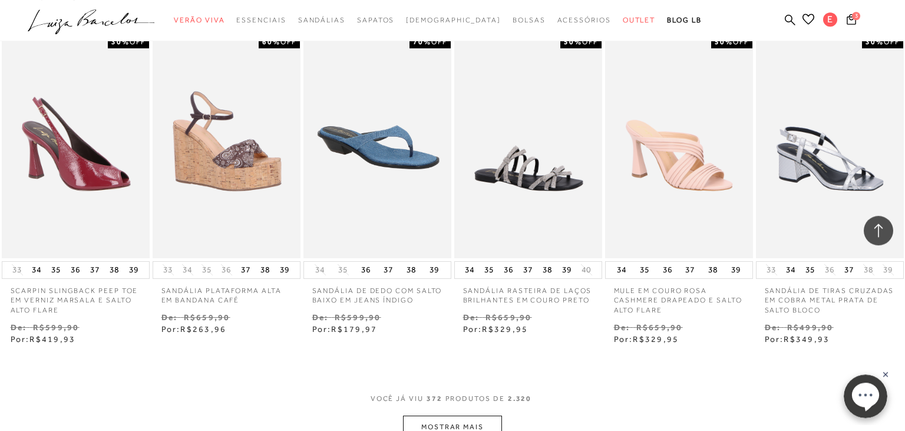
click at [462, 415] on button "MOSTRAR MAIS" at bounding box center [452, 426] width 99 height 23
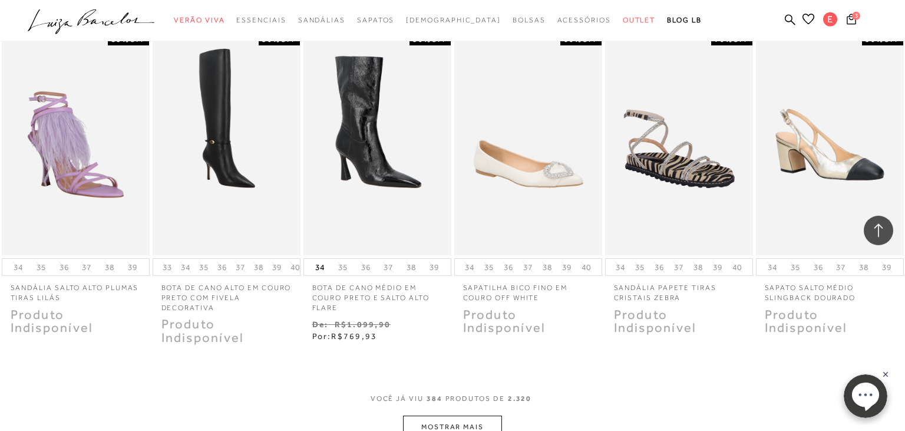
scroll to position [19853, 0]
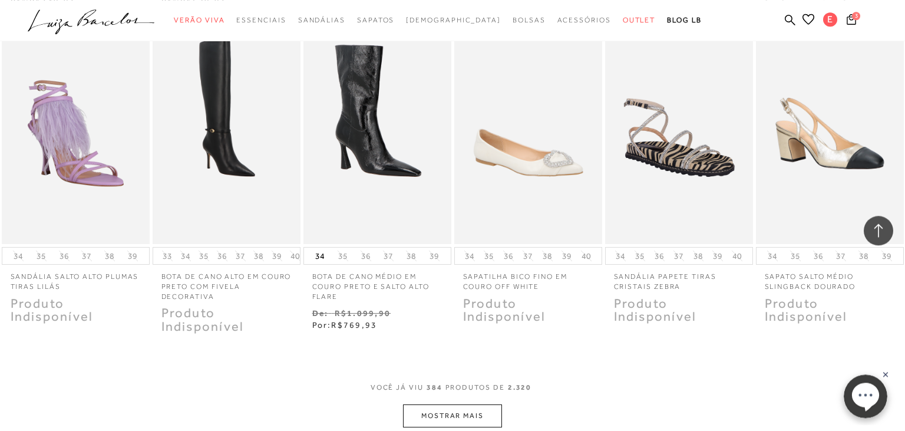
click at [448, 404] on button "MOSTRAR MAIS" at bounding box center [452, 415] width 99 height 23
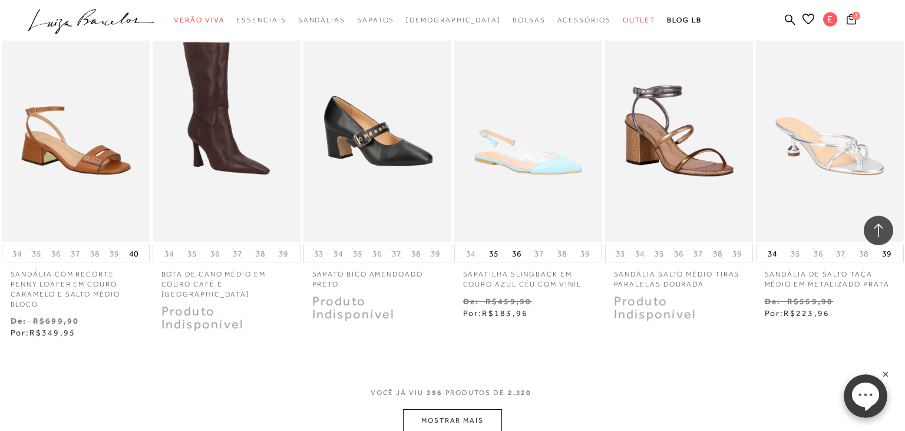
scroll to position [20526, 0]
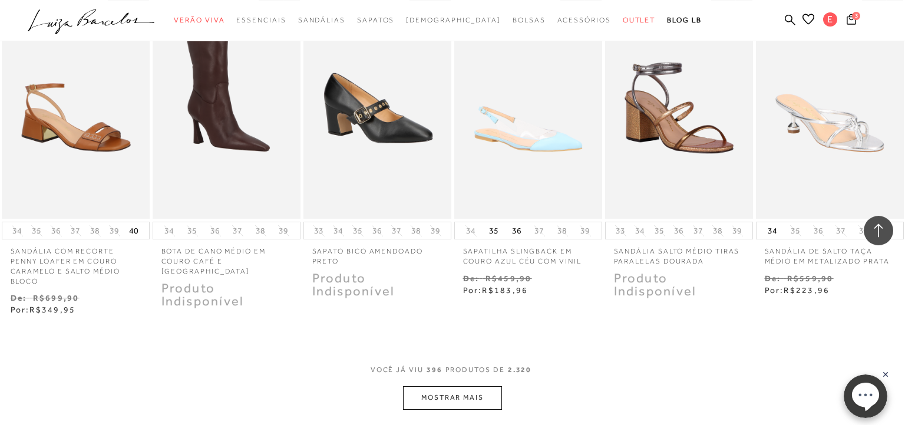
click at [452, 386] on button "MOSTRAR MAIS" at bounding box center [452, 397] width 99 height 23
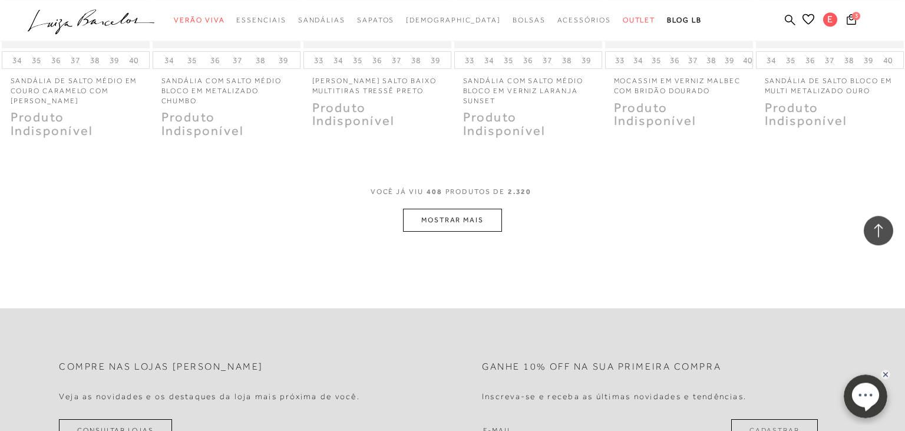
scroll to position [21347, 0]
click at [421, 230] on button "MOSTRAR MAIS" at bounding box center [452, 220] width 99 height 23
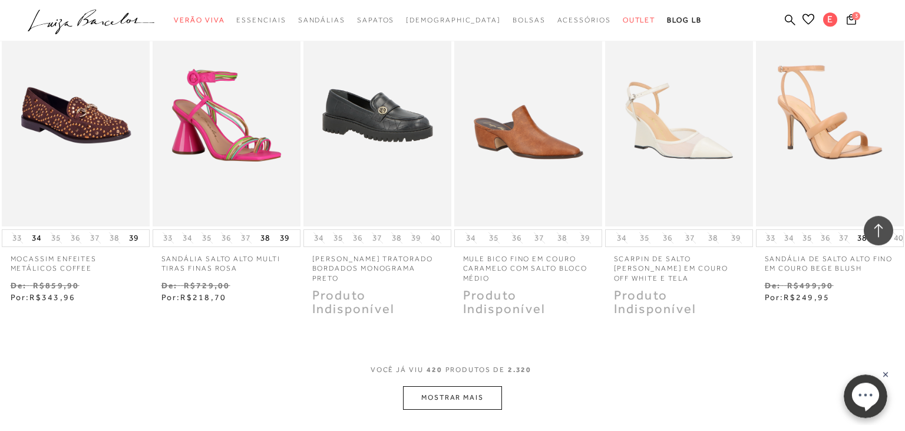
scroll to position [21825, 0]
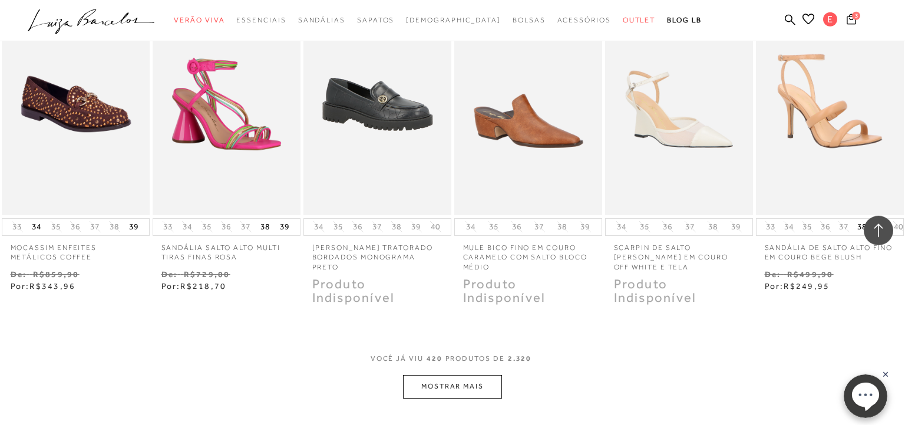
click at [451, 384] on button "MOSTRAR MAIS" at bounding box center [452, 386] width 99 height 23
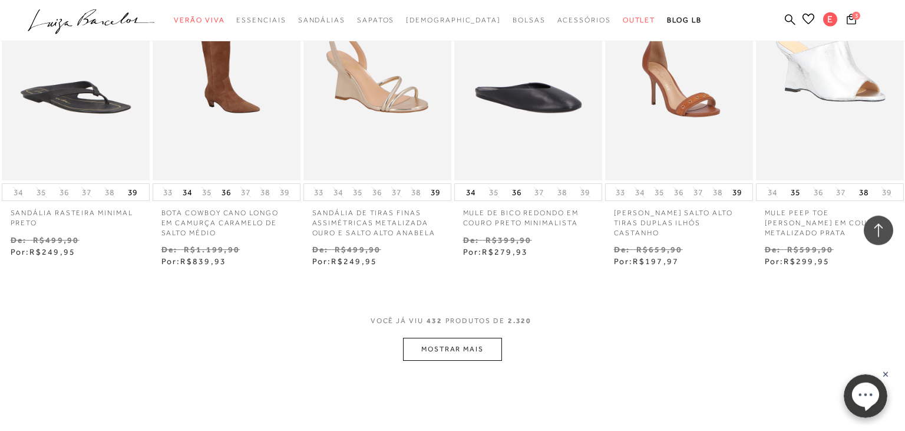
scroll to position [22498, 0]
click at [437, 360] on button "MOSTRAR MAIS" at bounding box center [452, 348] width 99 height 23
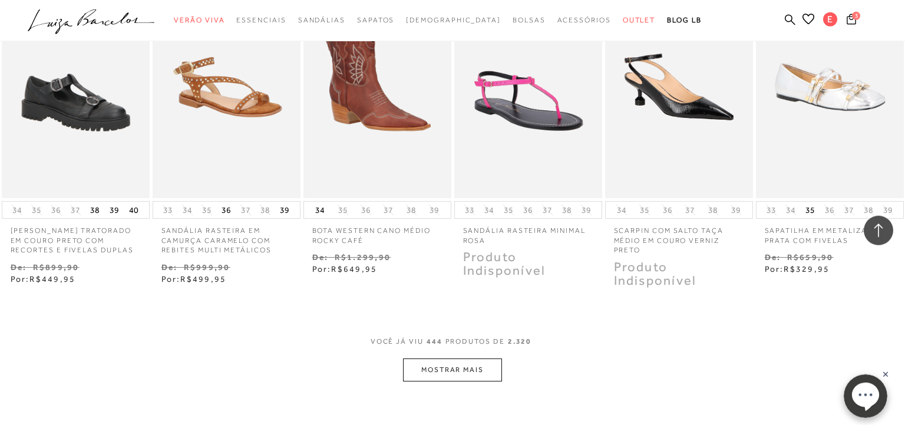
scroll to position [23273, 0]
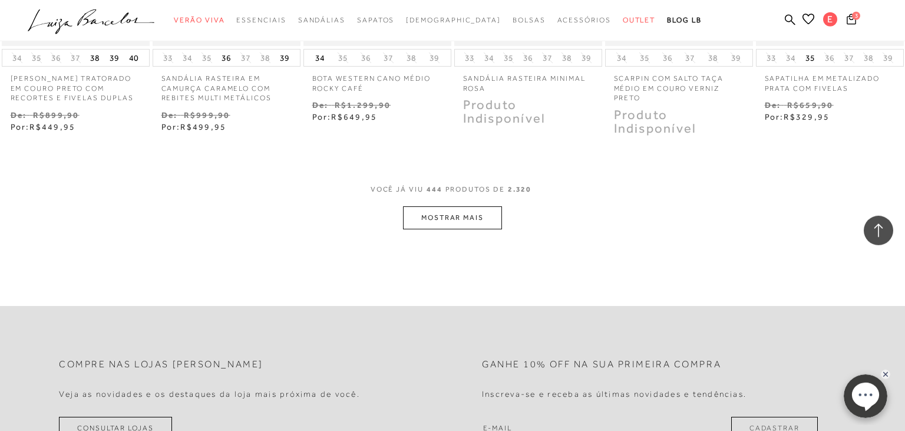
click at [423, 229] on button "MOSTRAR MAIS" at bounding box center [452, 217] width 99 height 23
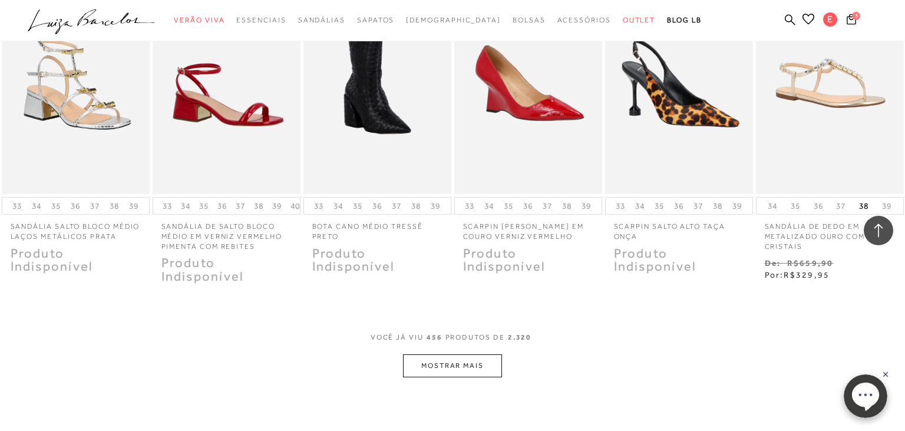
scroll to position [23772, 0]
click at [465, 377] on button "MOSTRAR MAIS" at bounding box center [452, 365] width 99 height 23
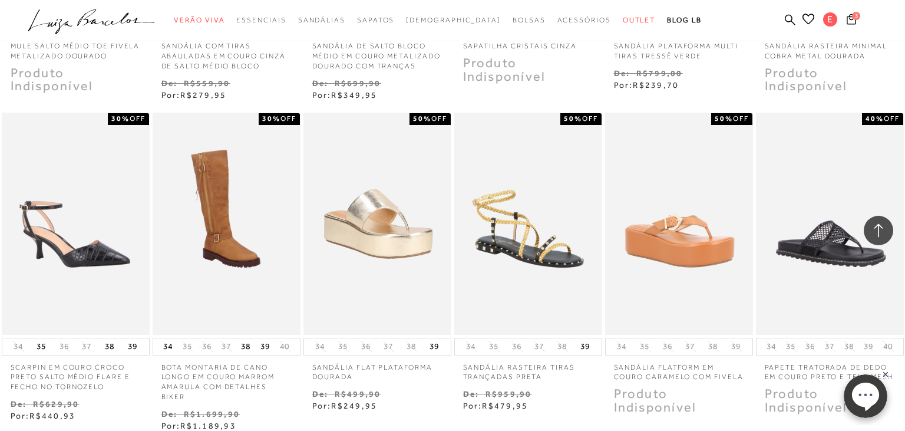
scroll to position [24425, 0]
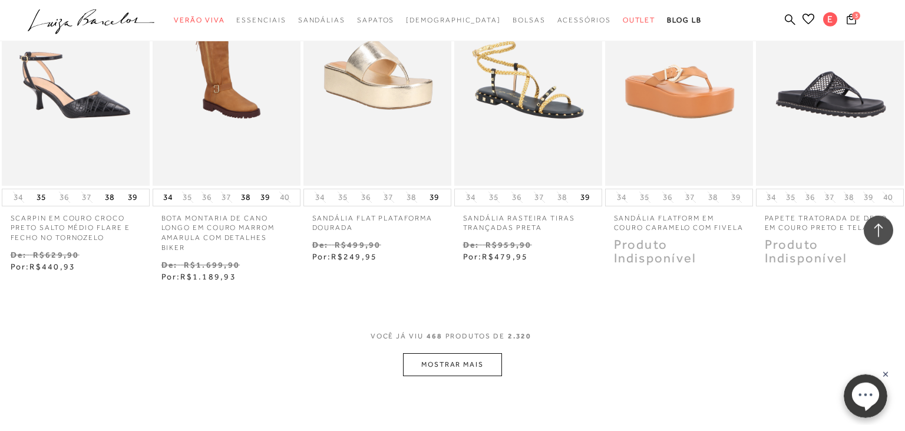
click at [461, 376] on button "MOSTRAR MAIS" at bounding box center [452, 364] width 99 height 23
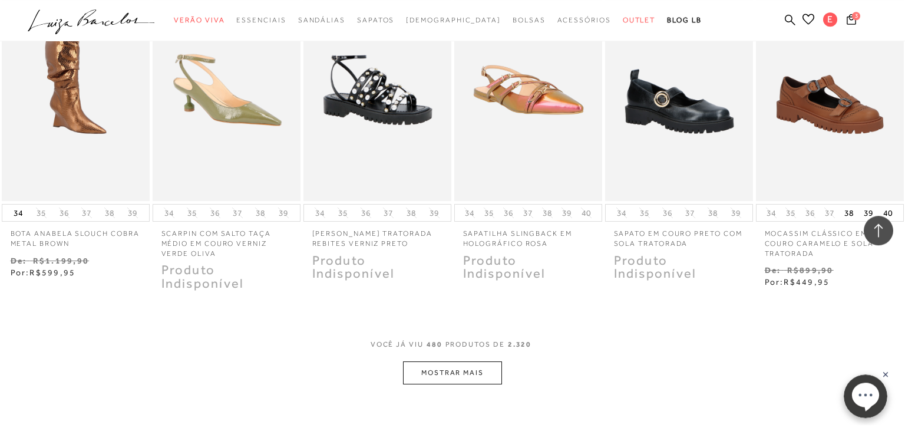
scroll to position [25063, 0]
click at [447, 384] on button "MOSTRAR MAIS" at bounding box center [452, 372] width 99 height 23
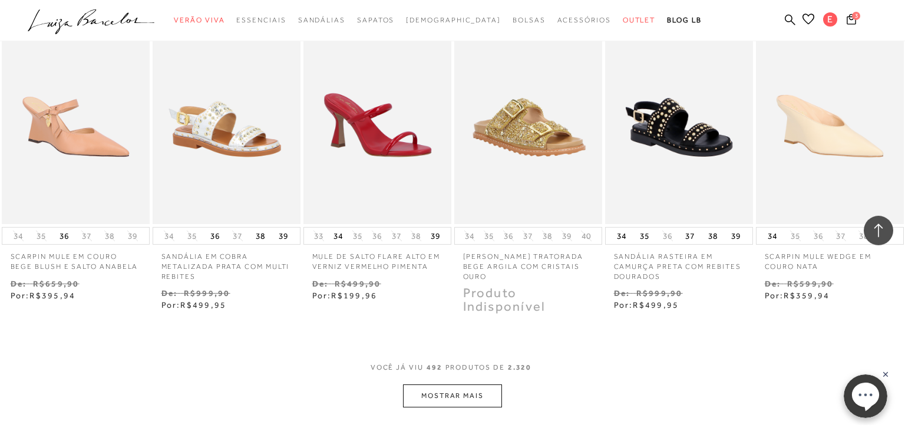
scroll to position [25722, 0]
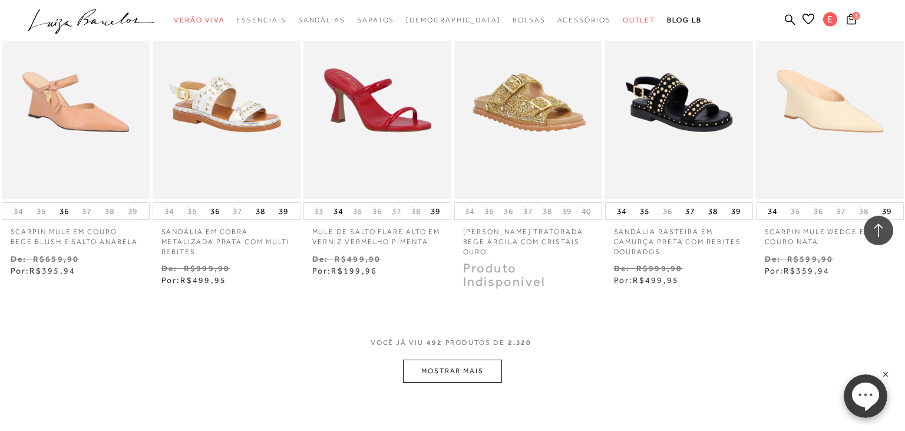
click at [447, 382] on button "MOSTRAR MAIS" at bounding box center [452, 370] width 99 height 23
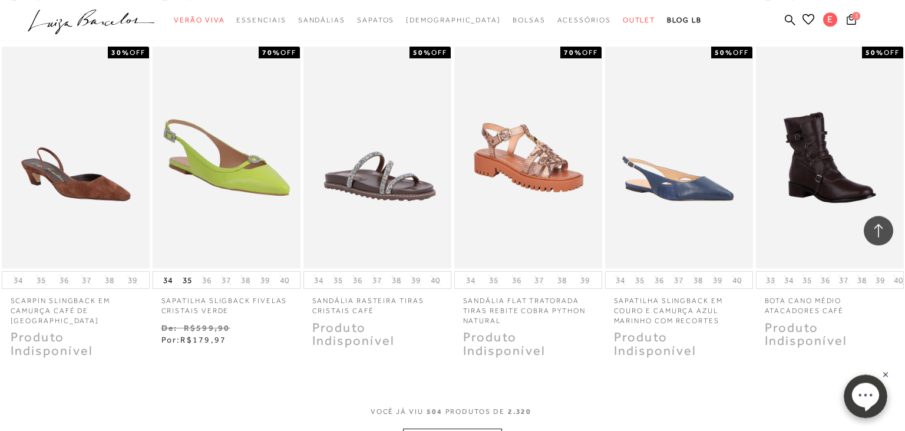
scroll to position [26452, 0]
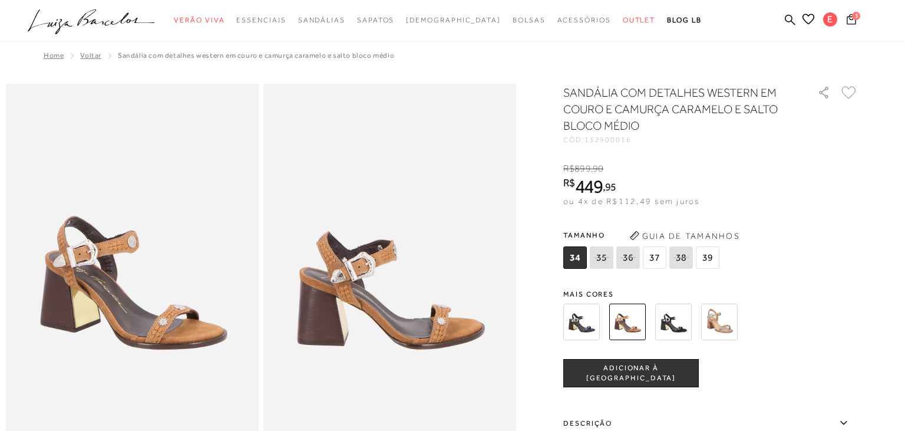
click at [854, 25] on button "3" at bounding box center [851, 21] width 16 height 16
